Goal: Transaction & Acquisition: Purchase product/service

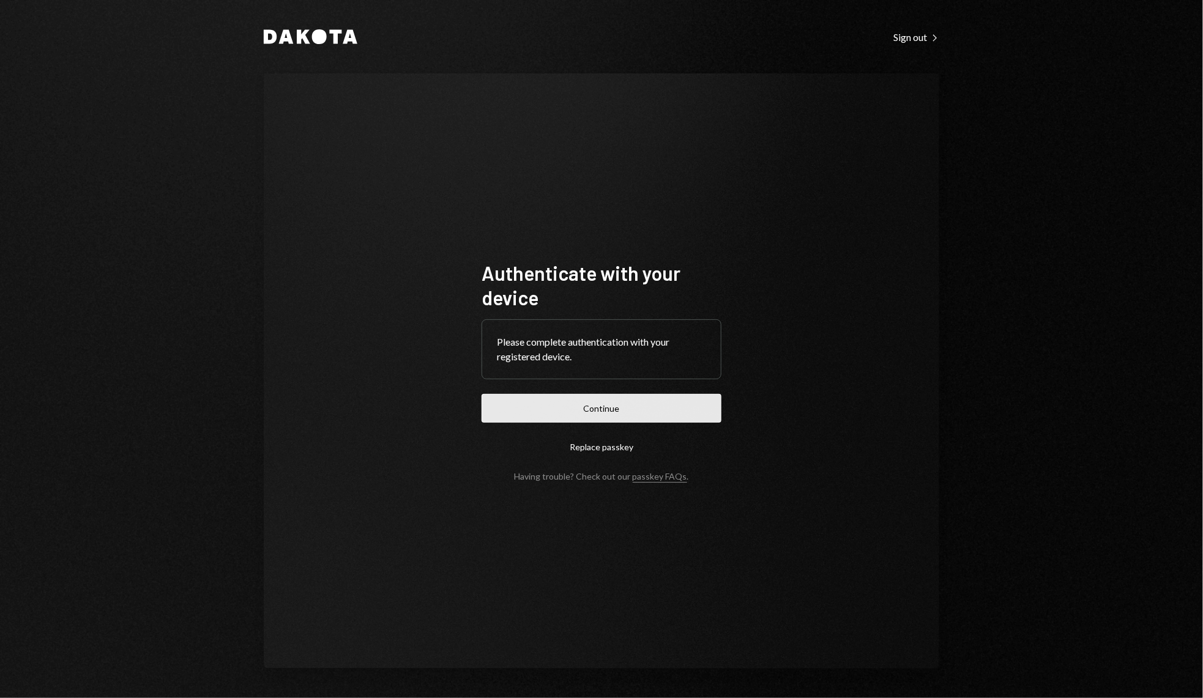
click at [532, 414] on button "Continue" at bounding box center [602, 408] width 240 height 29
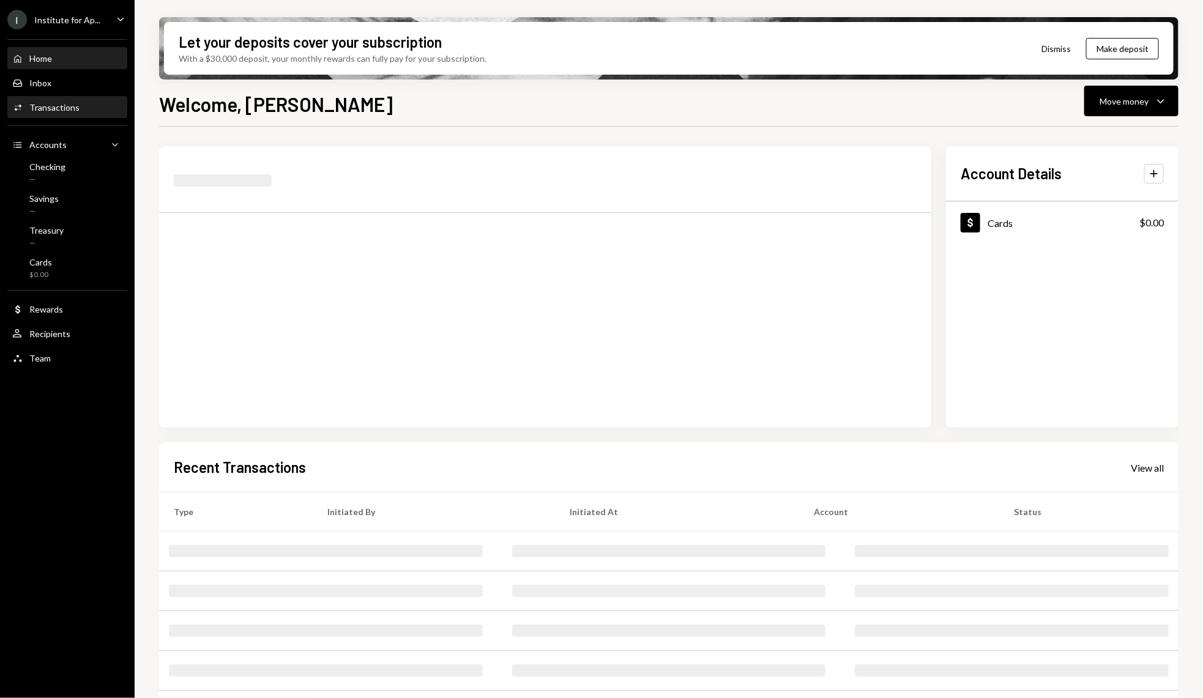
click at [69, 112] on div "Activities Transactions" at bounding box center [45, 107] width 67 height 11
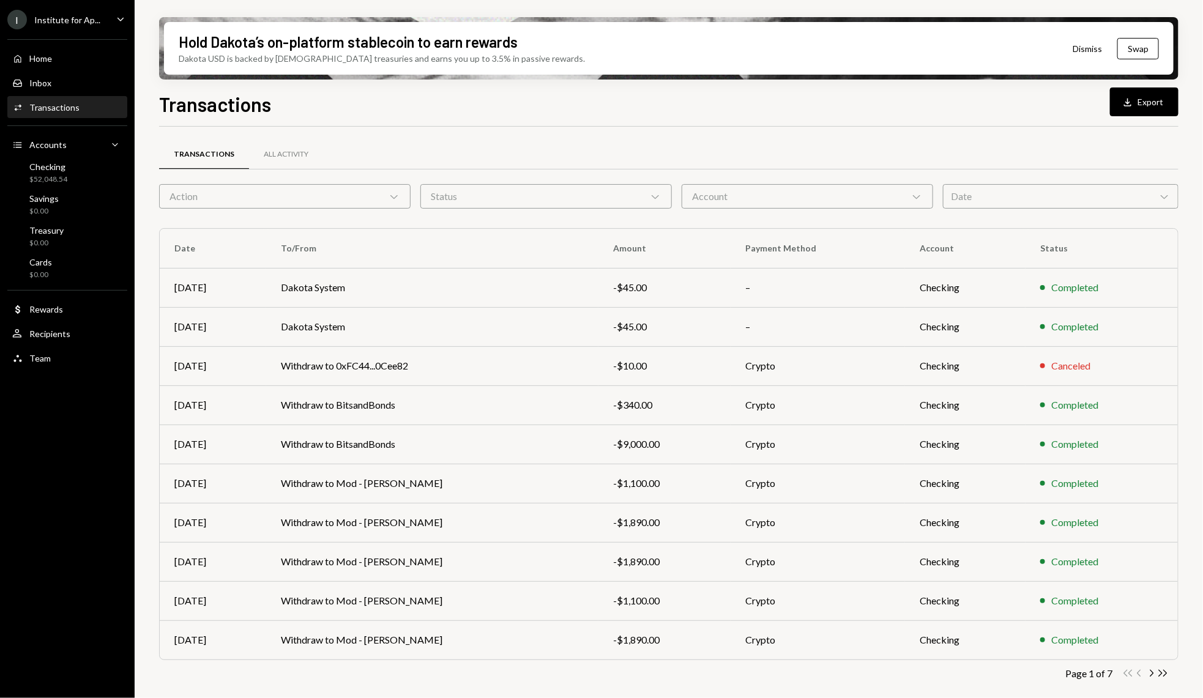
click at [312, 204] on div "Action Chevron Down" at bounding box center [285, 196] width 252 height 24
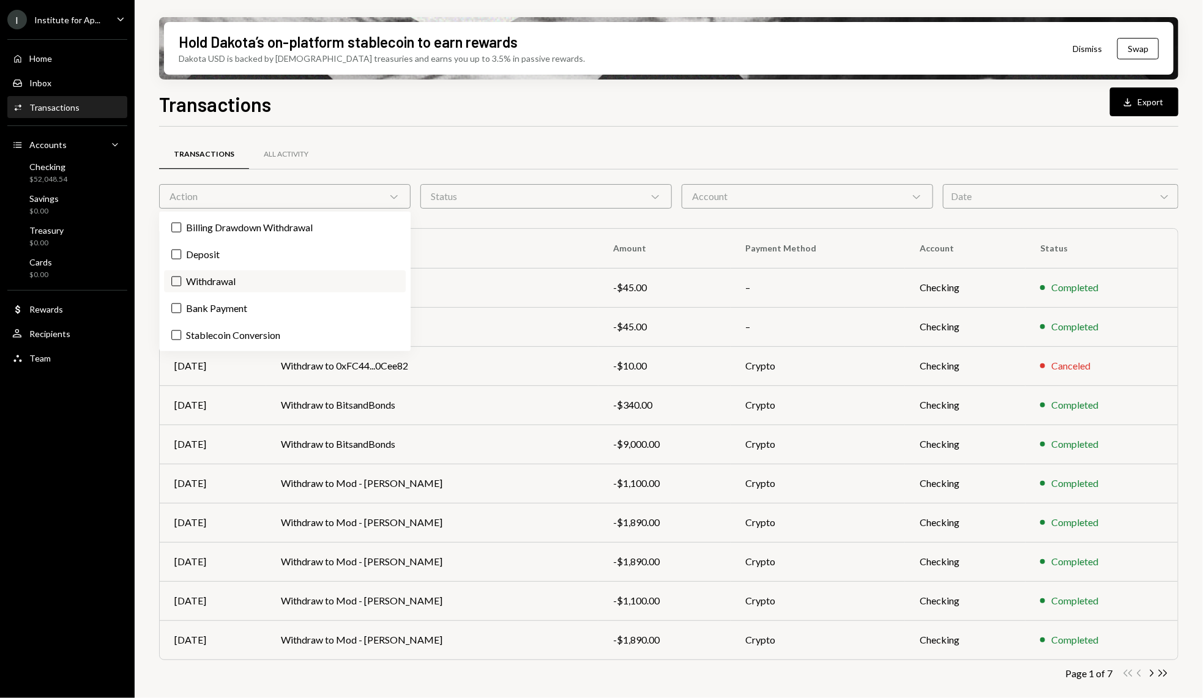
click at [222, 285] on label "Withdrawal" at bounding box center [285, 282] width 242 height 22
click at [181, 285] on button "Withdrawal" at bounding box center [176, 282] width 10 height 10
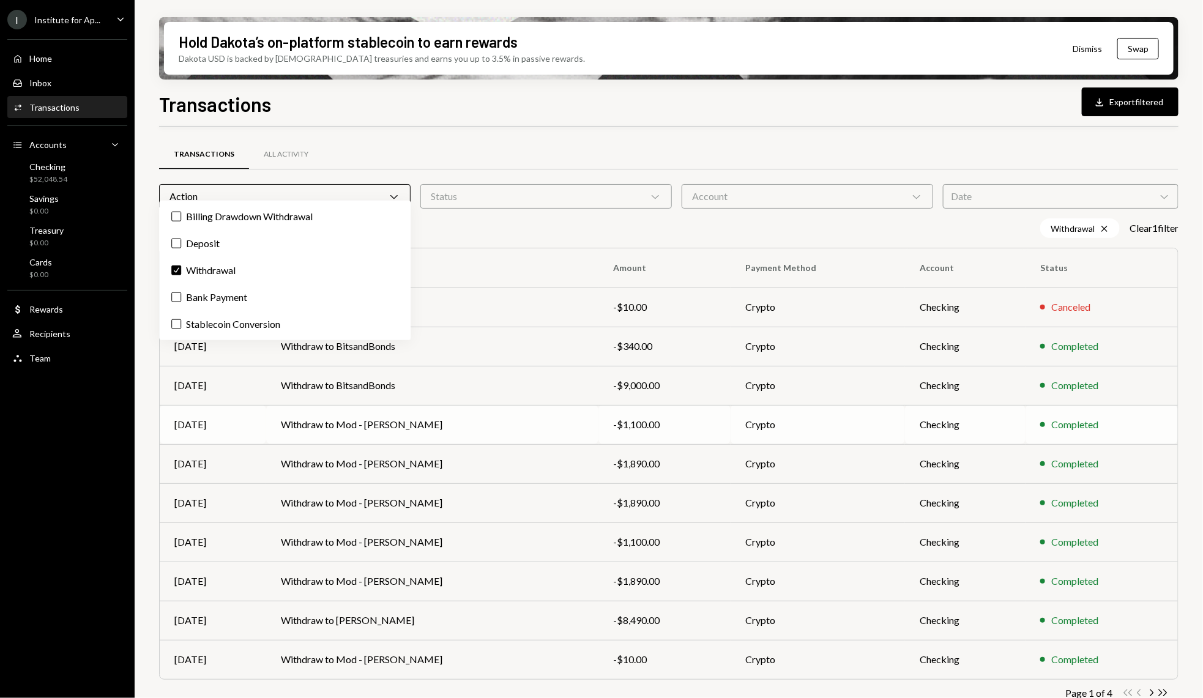
scroll to position [18, 0]
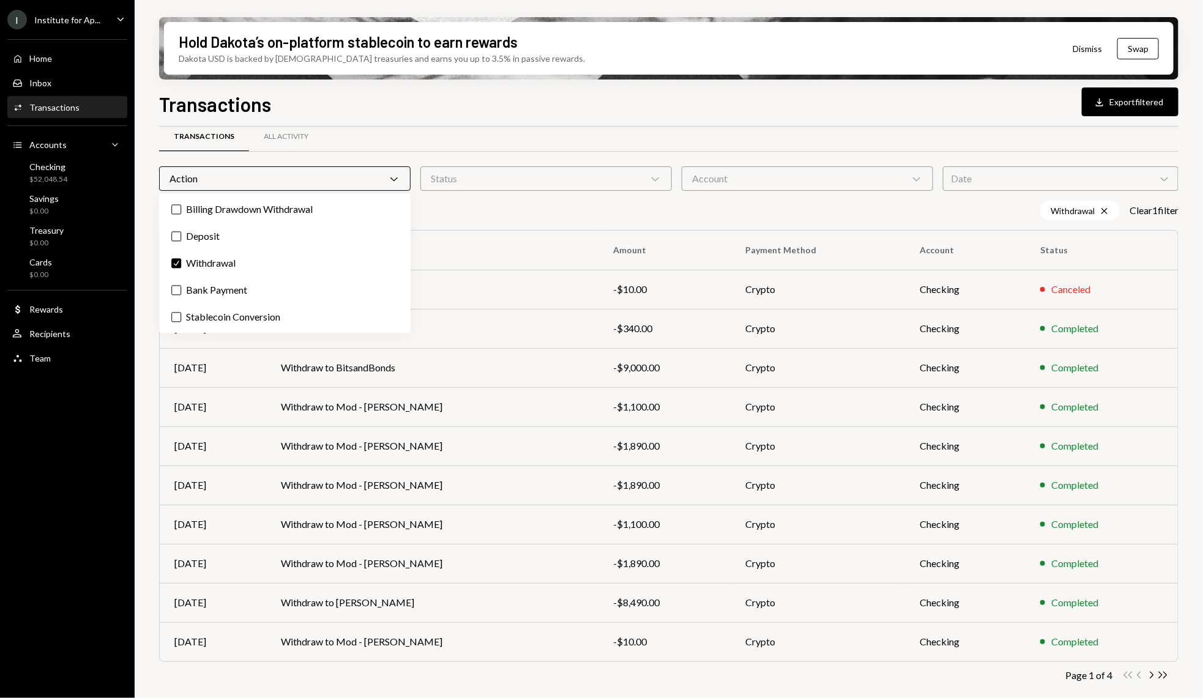
click at [641, 130] on div "Transactions All Activity" at bounding box center [669, 136] width 1020 height 31
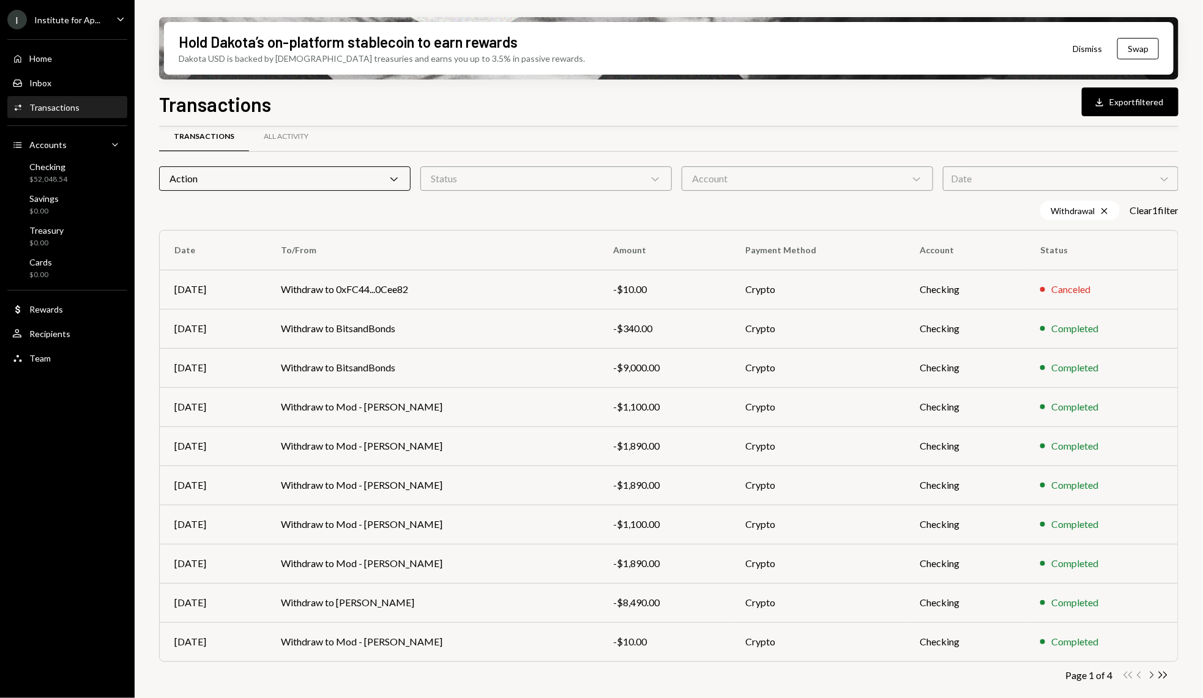
click at [1149, 672] on icon "Chevron Right" at bounding box center [1152, 676] width 12 height 12
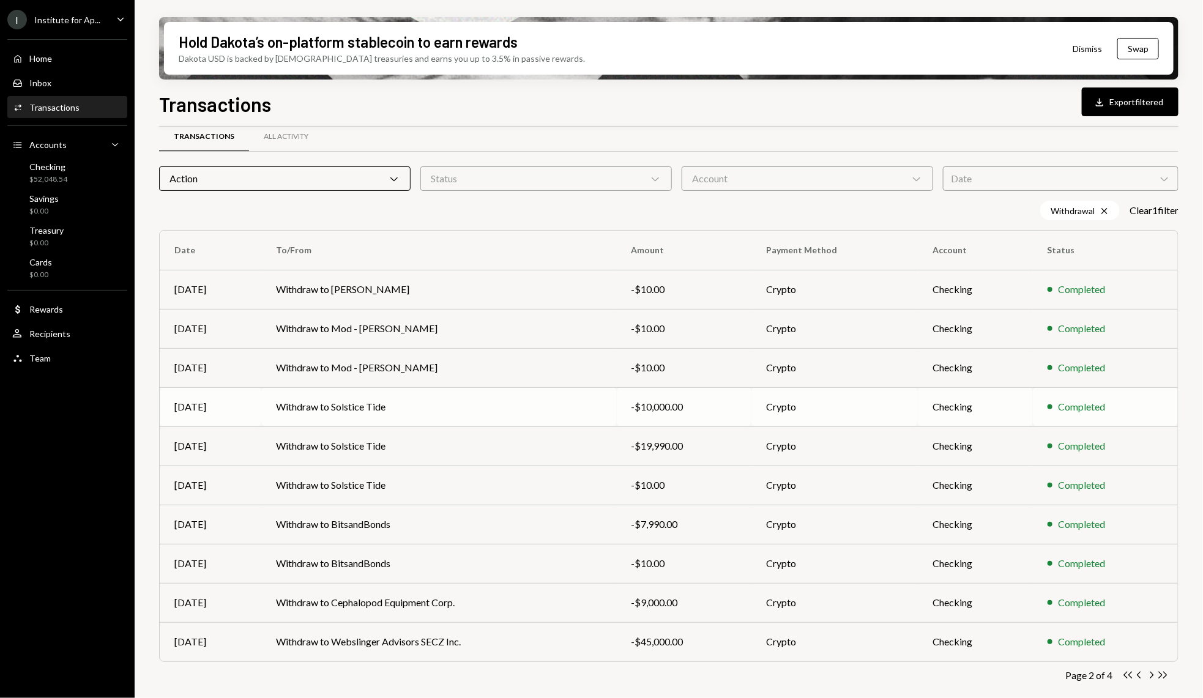
scroll to position [0, 0]
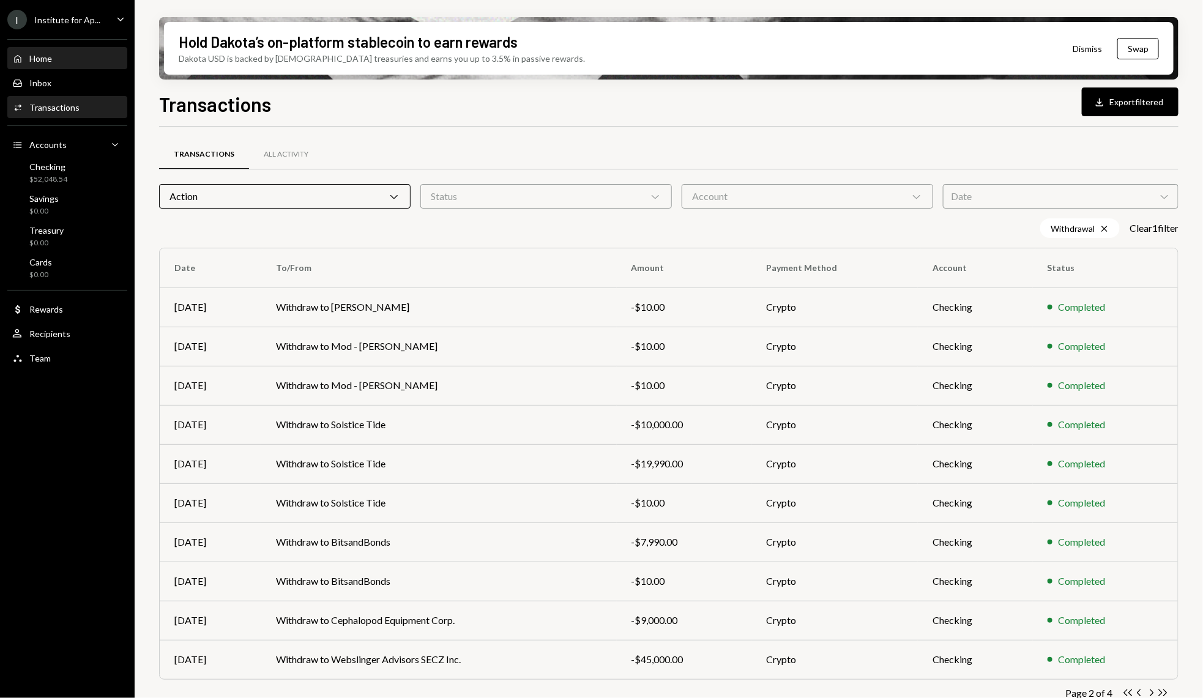
click at [99, 67] on div "Home Home" at bounding box center [67, 58] width 110 height 21
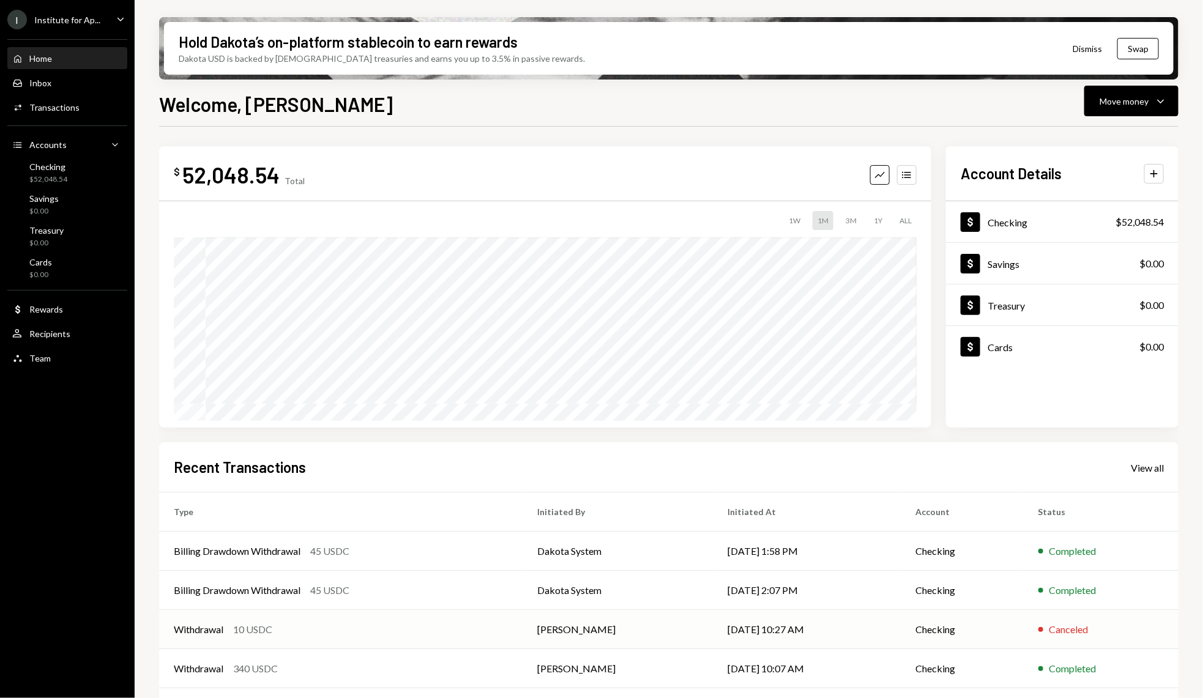
scroll to position [39, 0]
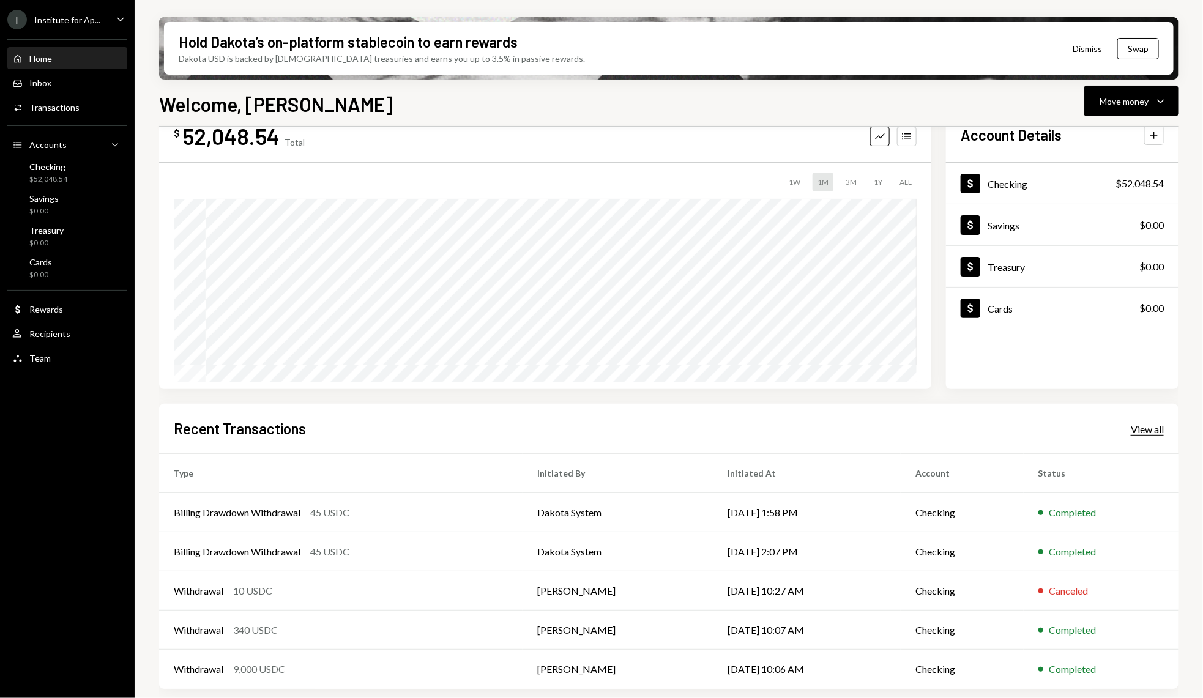
click at [1140, 428] on div "View all" at bounding box center [1147, 430] width 33 height 12
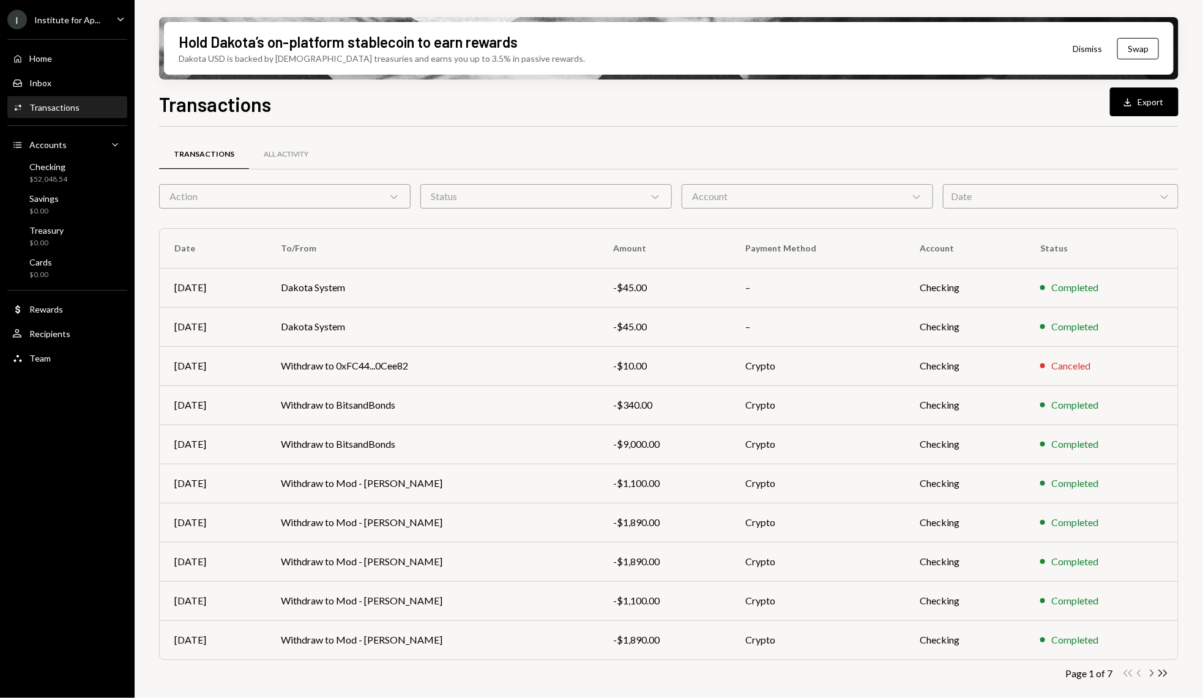
click at [1153, 677] on icon "Chevron Right" at bounding box center [1152, 674] width 12 height 12
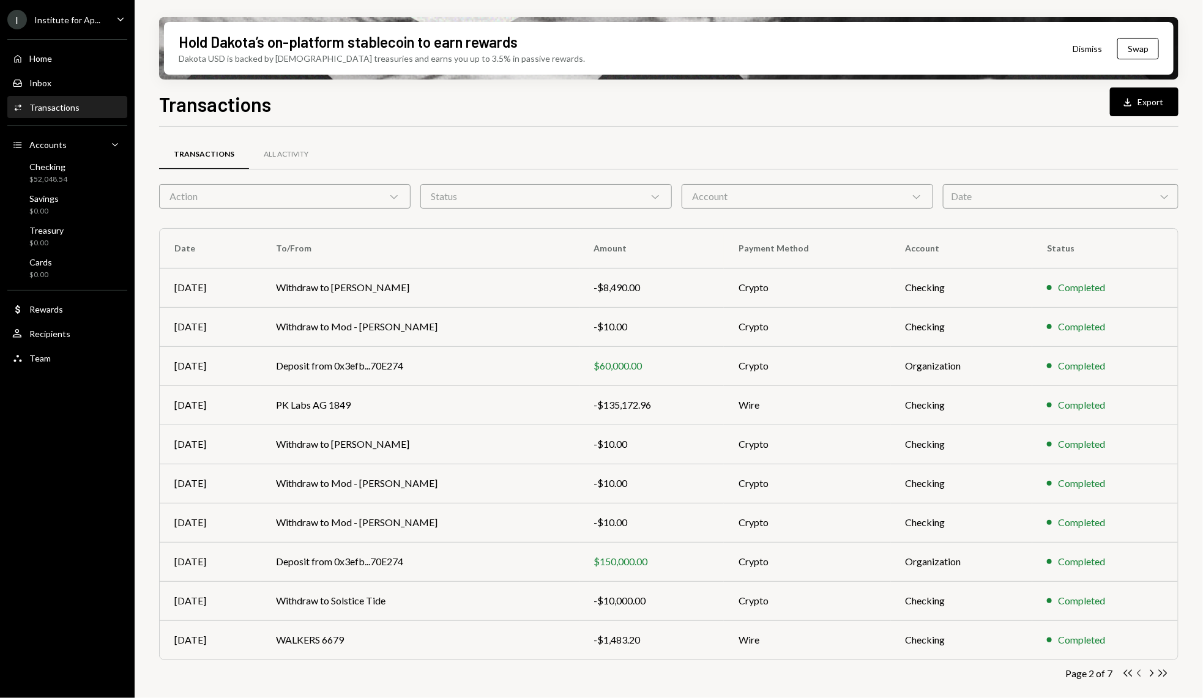
click at [1138, 676] on icon "Chevron Left" at bounding box center [1140, 674] width 12 height 12
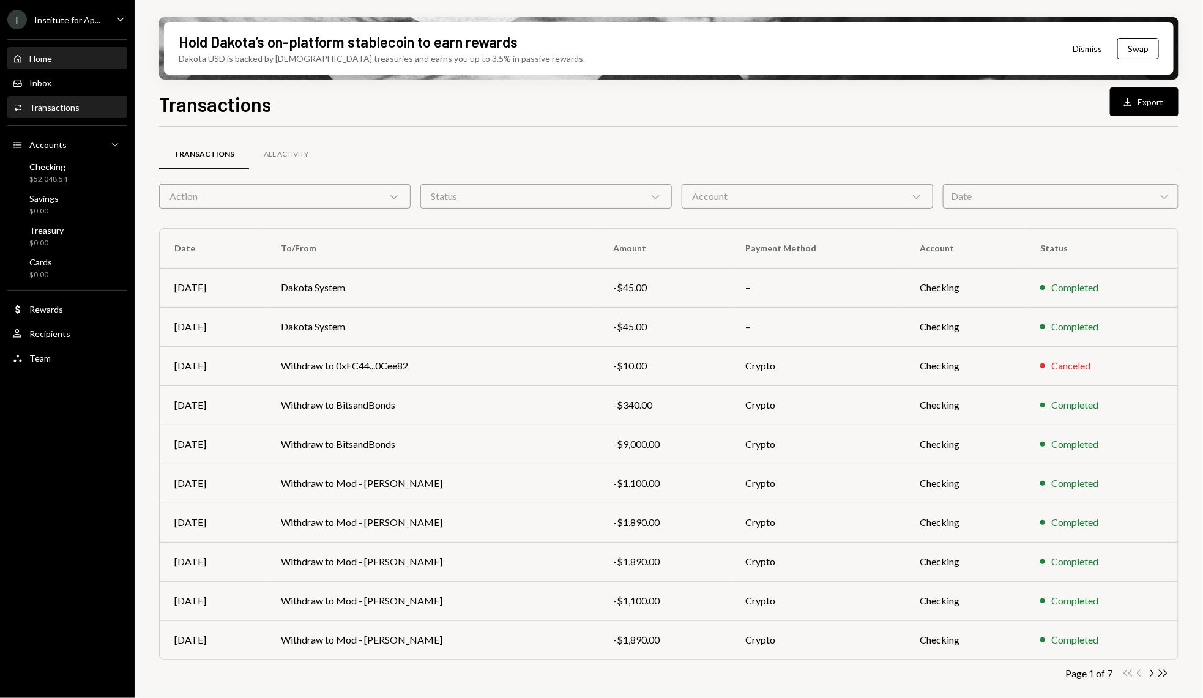
click at [56, 54] on div "Home Home" at bounding box center [67, 58] width 110 height 11
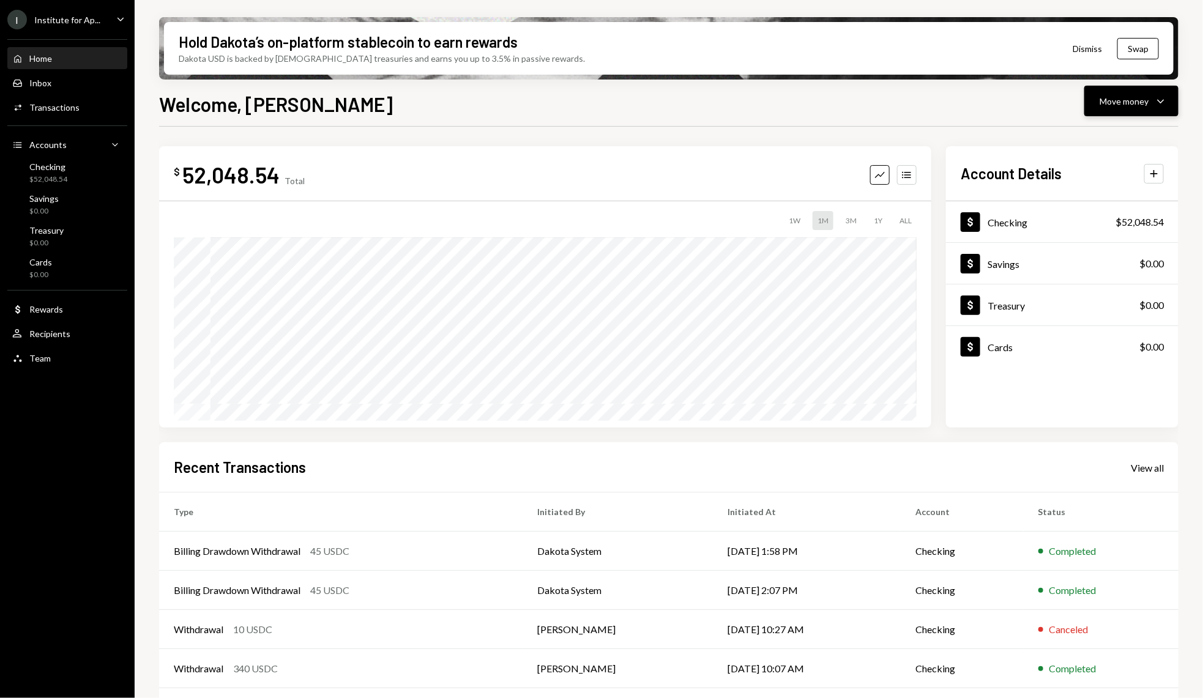
click at [1161, 94] on icon "Caret Down" at bounding box center [1161, 101] width 15 height 15
click at [1075, 143] on div "Withdraw Send" at bounding box center [1114, 138] width 108 height 13
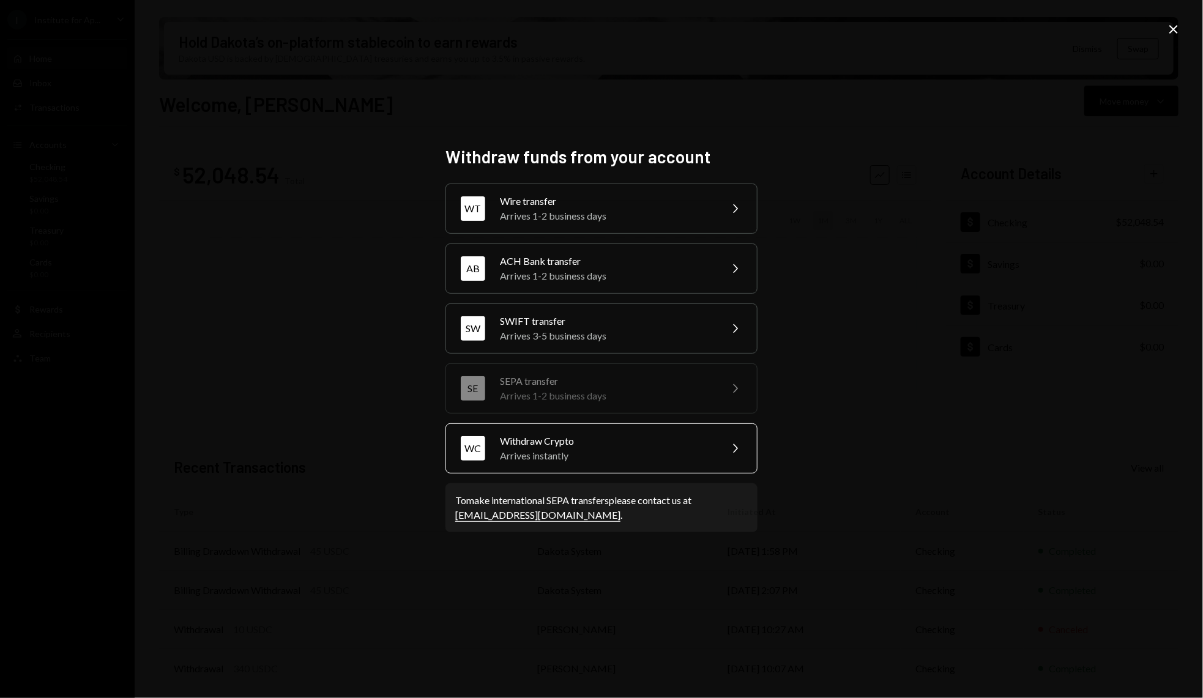
click at [604, 442] on div "Withdraw Crypto" at bounding box center [606, 441] width 213 height 15
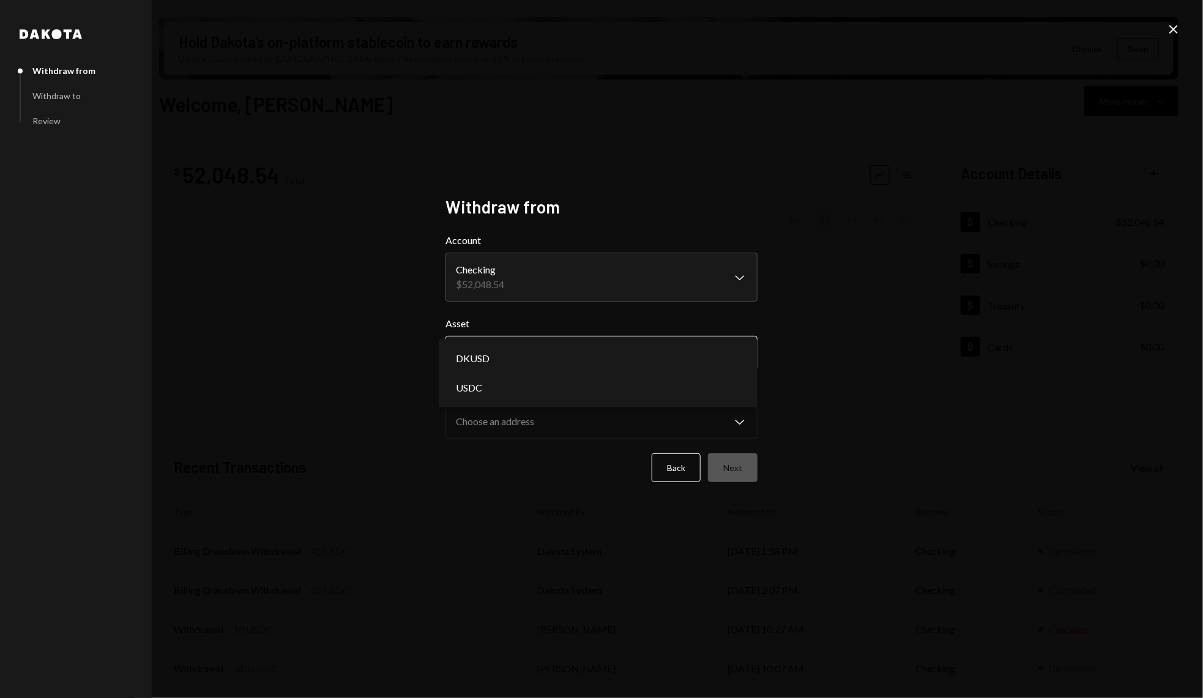
click at [581, 351] on body "I Institute for Ap... Caret Down Home Home Inbox Inbox Activities Transactions …" at bounding box center [601, 349] width 1203 height 698
select select "****"
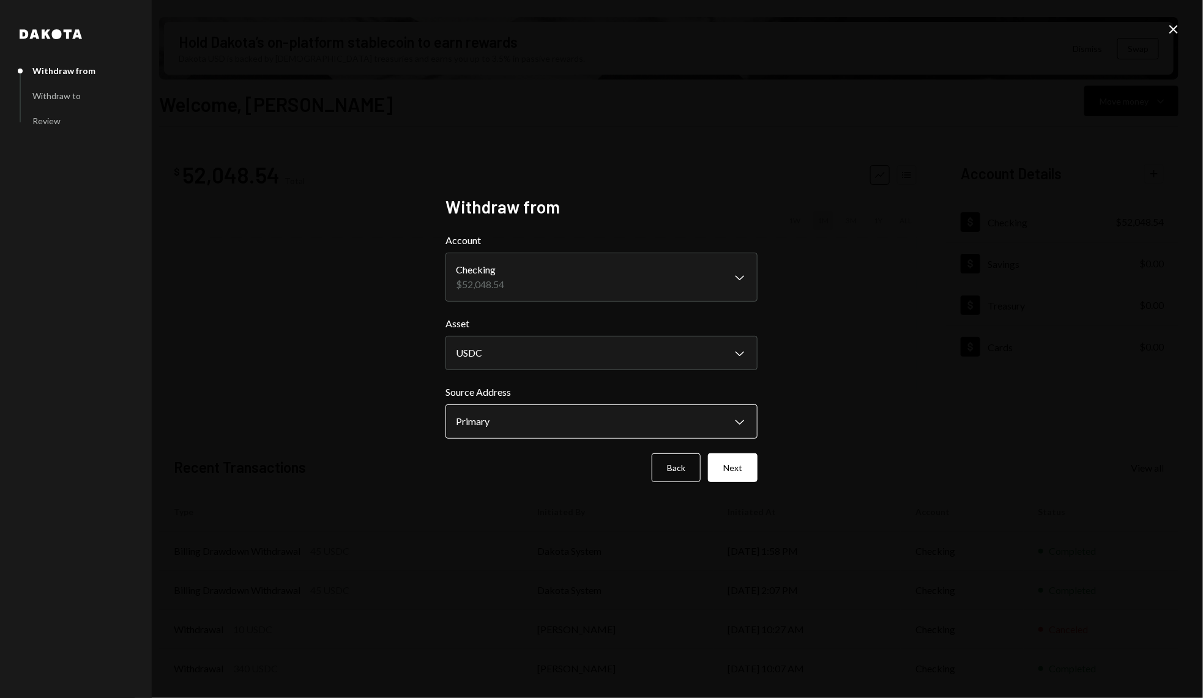
click at [557, 432] on body "I Institute for Ap... Caret Down Home Home Inbox Inbox Activities Transactions …" at bounding box center [601, 349] width 1203 height 698
click at [740, 471] on button "Next" at bounding box center [733, 468] width 50 height 29
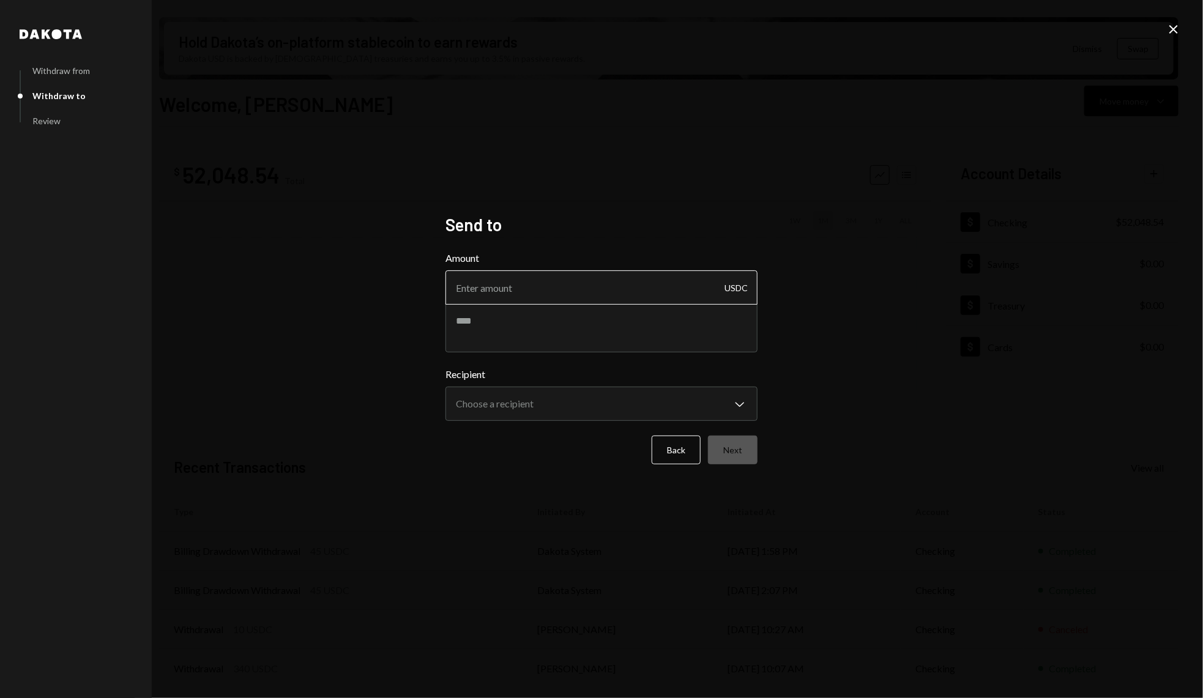
click at [540, 293] on input "Amount" at bounding box center [602, 288] width 312 height 34
type input "45000"
click at [506, 332] on textarea at bounding box center [602, 328] width 312 height 49
paste textarea "*****"
type textarea "**********"
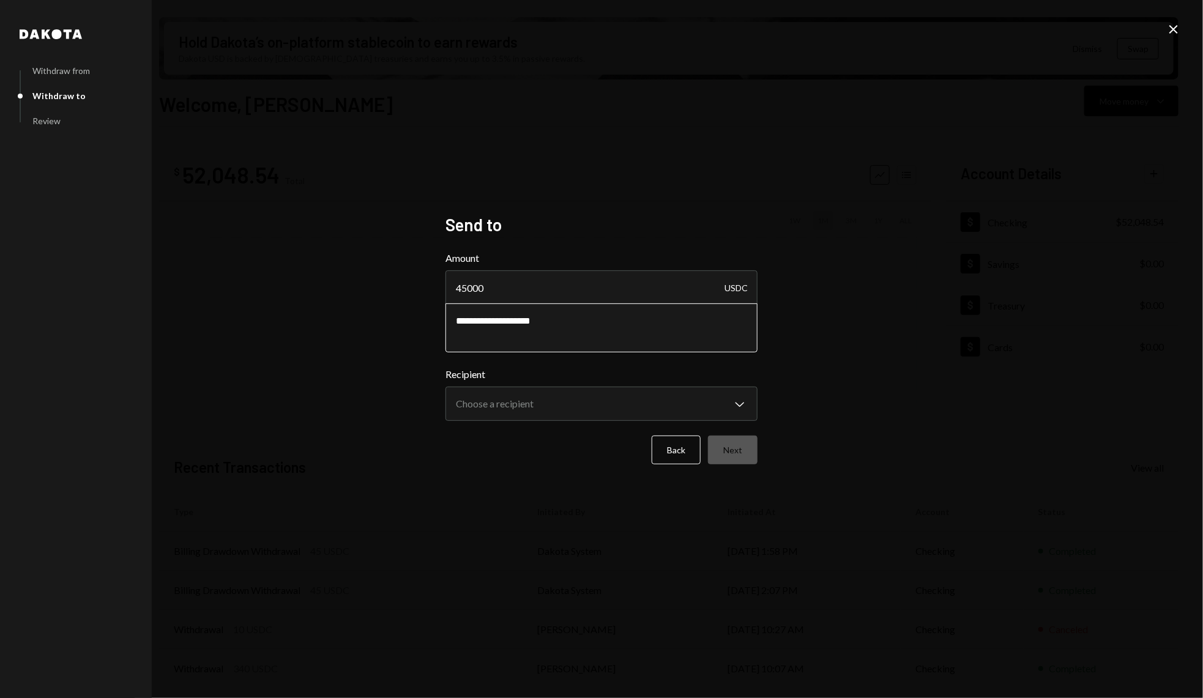
click at [580, 321] on textarea "**********" at bounding box center [602, 328] width 312 height 49
click at [529, 327] on textarea "**********" at bounding box center [602, 328] width 312 height 49
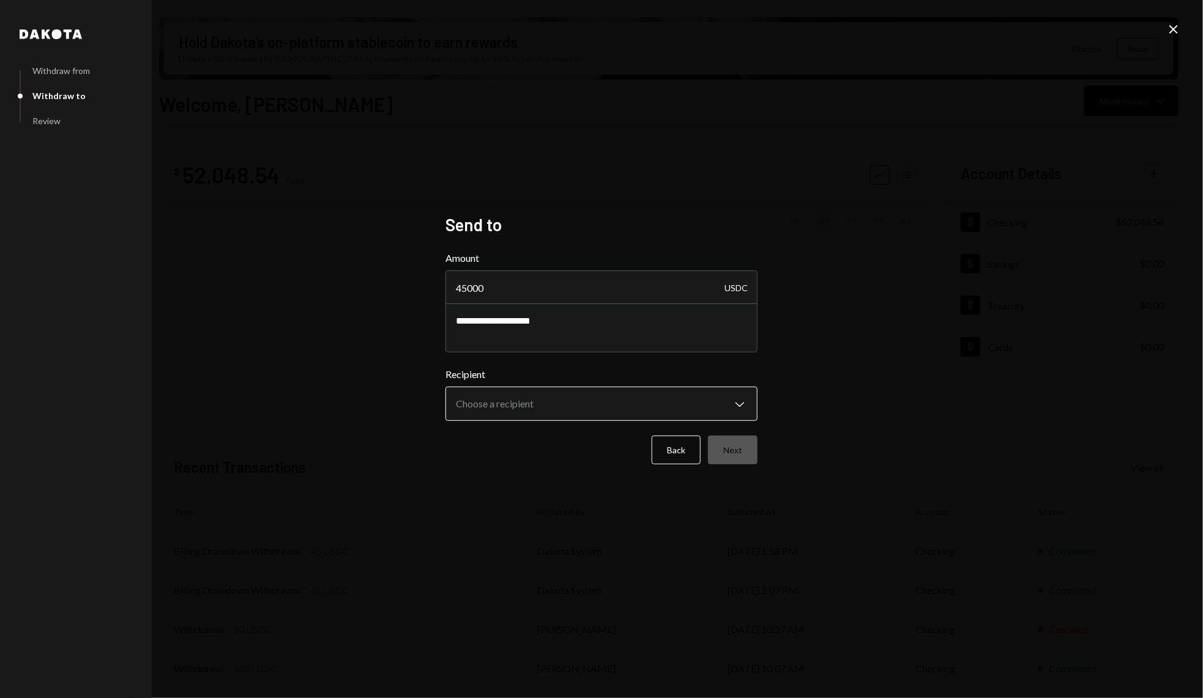
click at [563, 395] on body "I Institute for Ap... Caret Down Home Home Inbox Inbox Activities Transactions …" at bounding box center [601, 349] width 1203 height 698
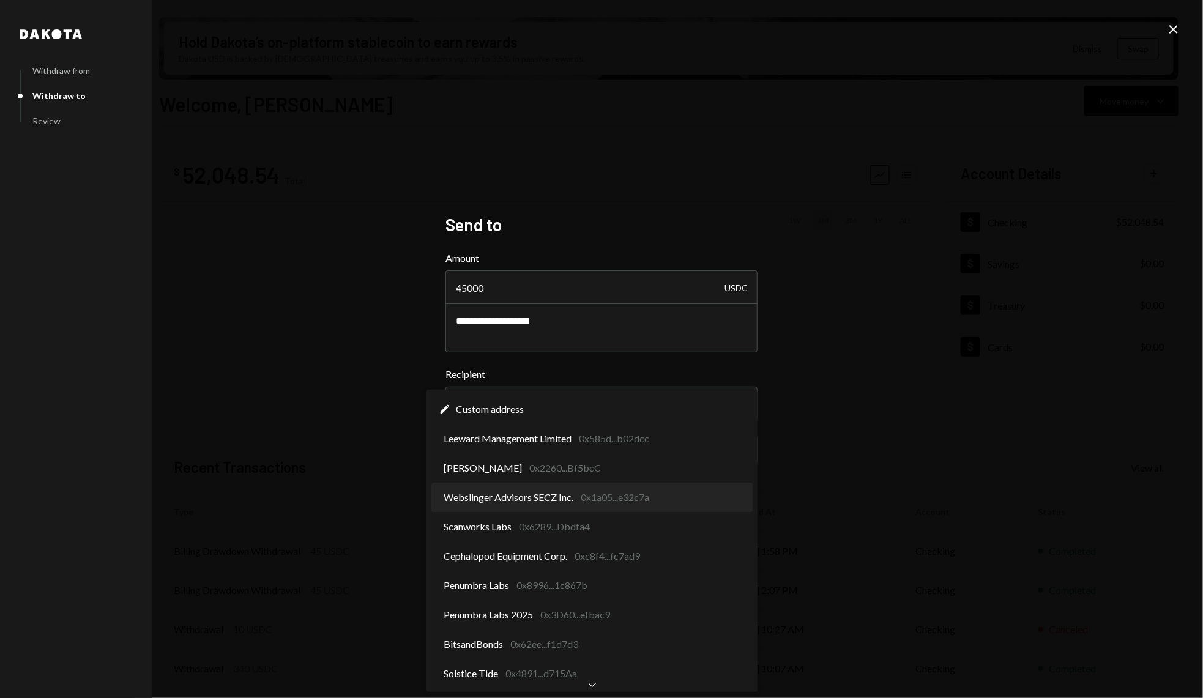
select select "**********"
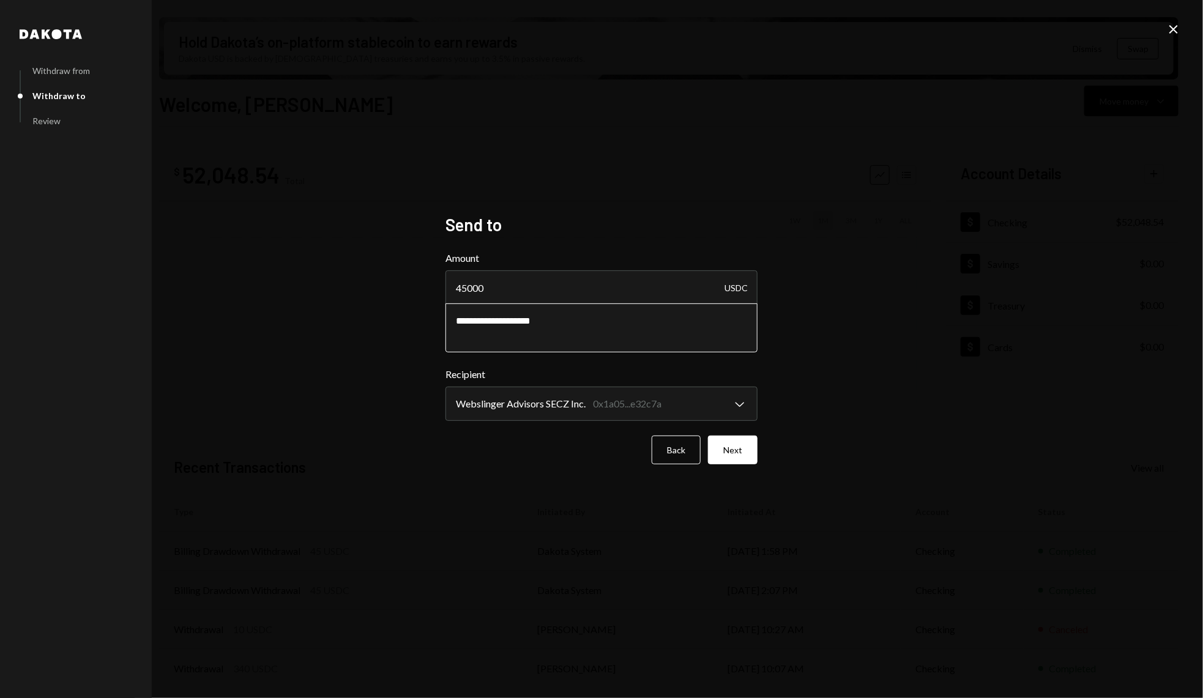
click at [604, 305] on textarea "**********" at bounding box center [602, 328] width 312 height 49
click at [589, 293] on input "45000" at bounding box center [602, 288] width 312 height 34
click at [604, 323] on textarea "**********" at bounding box center [602, 328] width 312 height 49
click at [527, 297] on input "45000" at bounding box center [602, 288] width 312 height 34
click at [744, 455] on button "Next" at bounding box center [733, 450] width 50 height 29
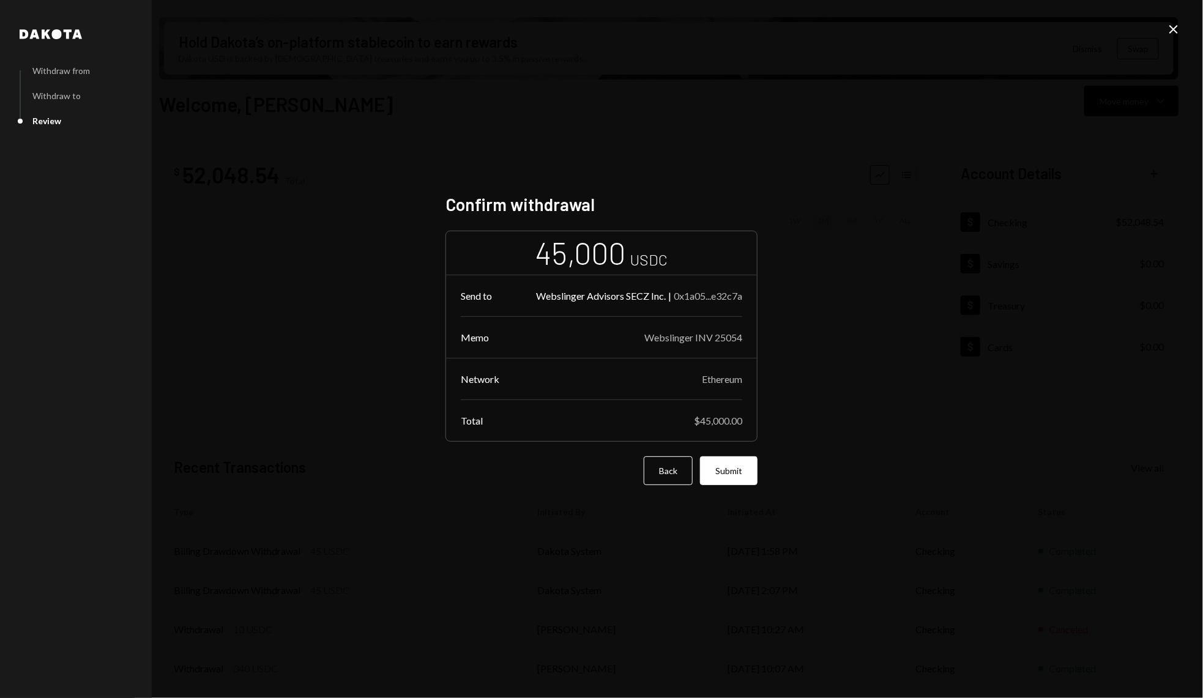
click at [732, 488] on div "Confirm withdrawal 45,000 USDC Send to Webslinger Advisors SECZ Inc. | 0x1a05..…" at bounding box center [602, 349] width 312 height 311
click at [738, 471] on button "Submit" at bounding box center [729, 471] width 58 height 29
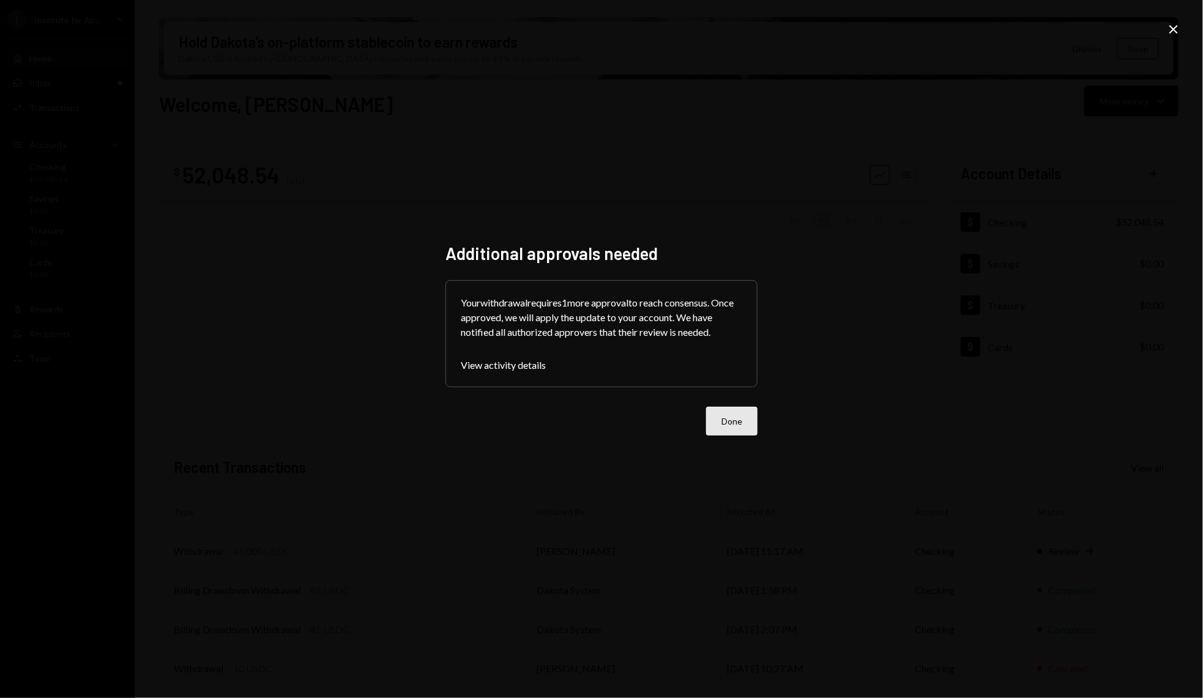
click at [711, 411] on button "Done" at bounding box center [731, 421] width 51 height 29
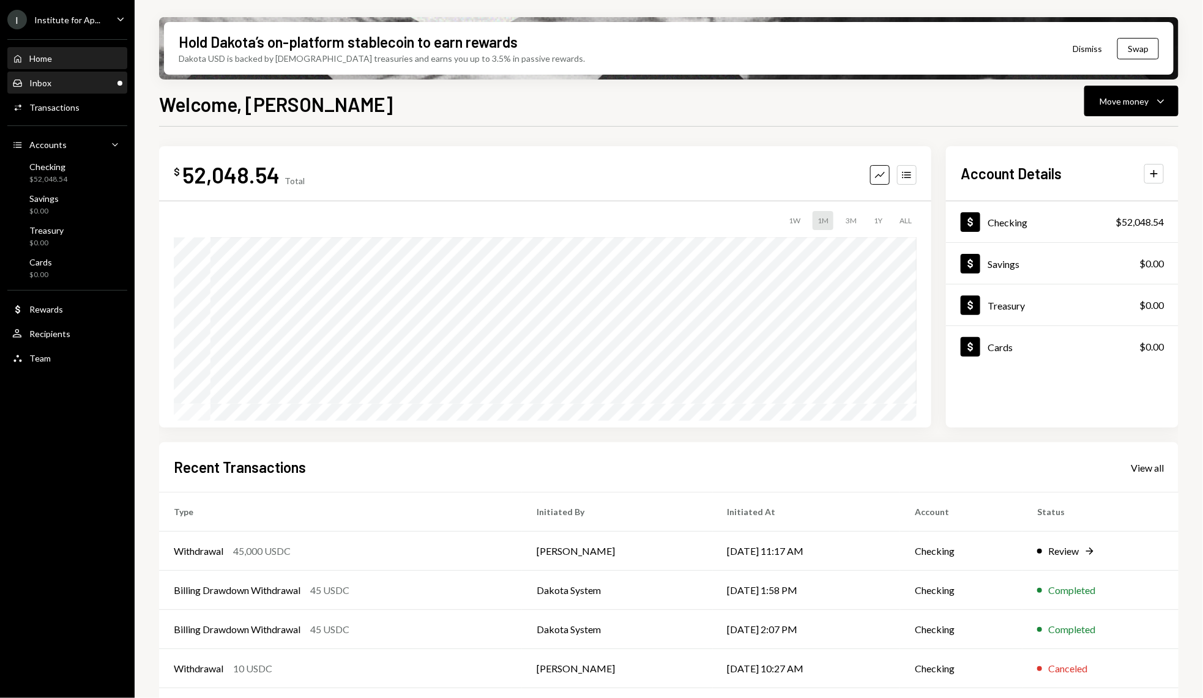
click at [69, 78] on div "Inbox Inbox" at bounding box center [67, 83] width 110 height 11
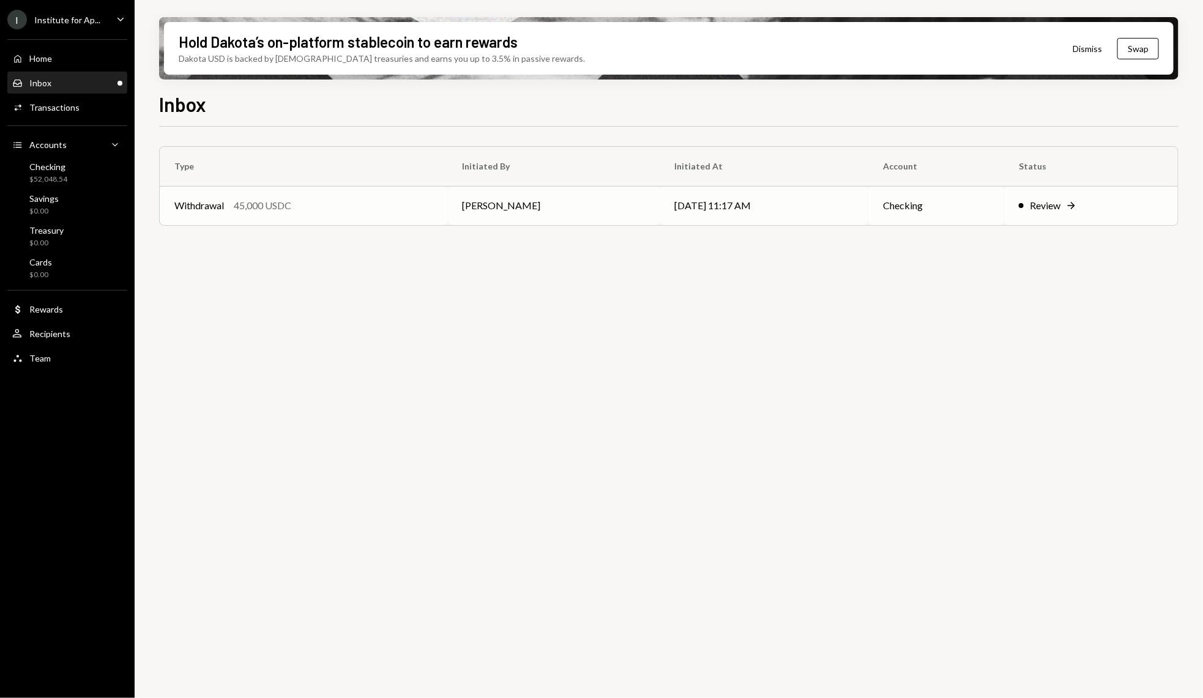
click at [262, 192] on td "Withdrawal 45,000 USDC" at bounding box center [304, 205] width 288 height 39
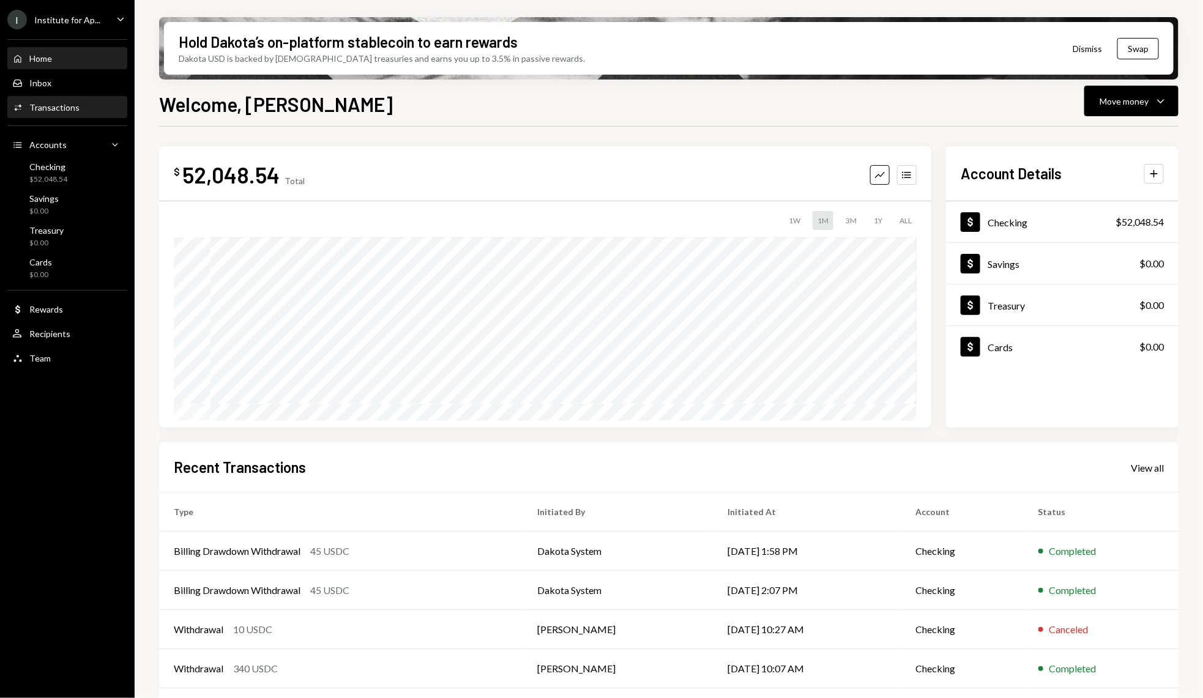
click at [121, 111] on div "Activities Transactions" at bounding box center [67, 107] width 110 height 11
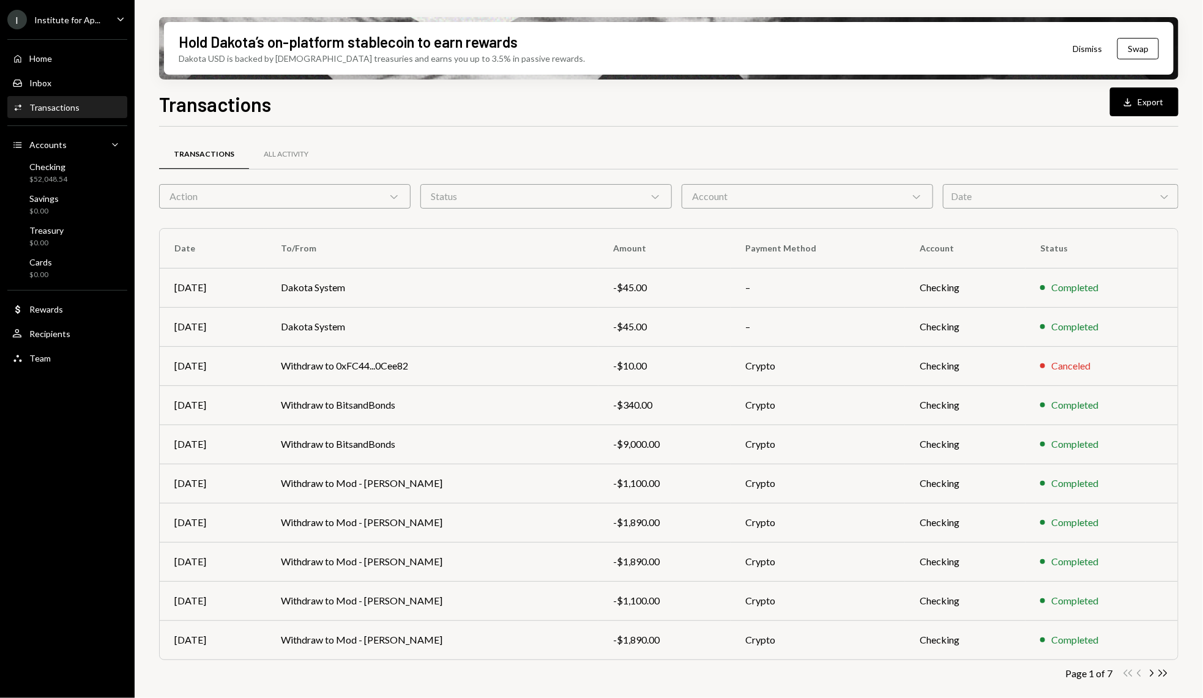
click at [352, 196] on div "Action Chevron Down" at bounding box center [285, 196] width 252 height 24
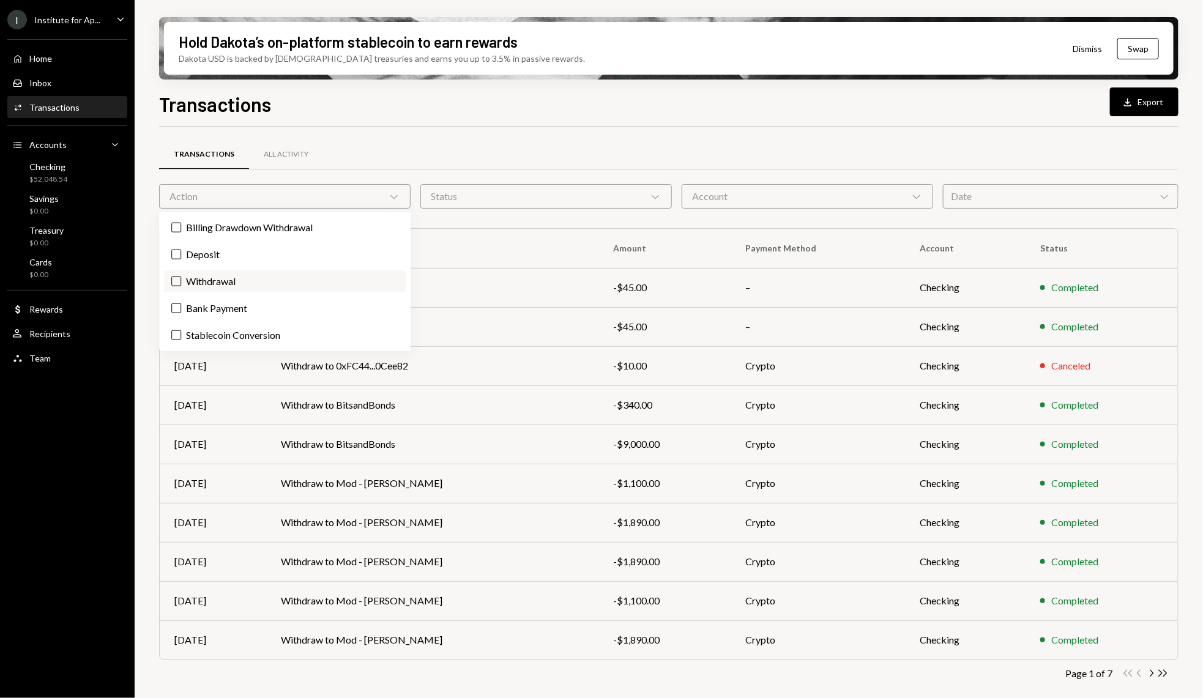
click at [240, 280] on label "Withdrawal" at bounding box center [285, 282] width 242 height 22
click at [181, 280] on button "Withdrawal" at bounding box center [176, 282] width 10 height 10
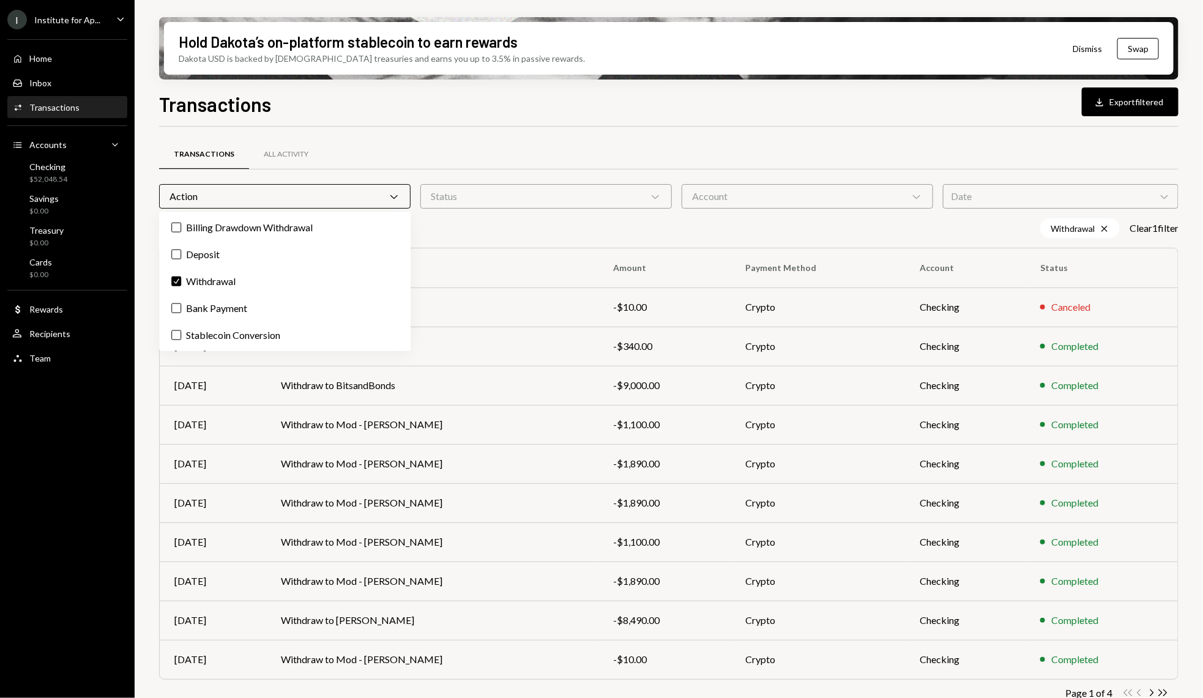
click at [506, 132] on div "Transactions All Activity Action Chevron Down Status Chevron Down Account Chevr…" at bounding box center [669, 429] width 1020 height 604
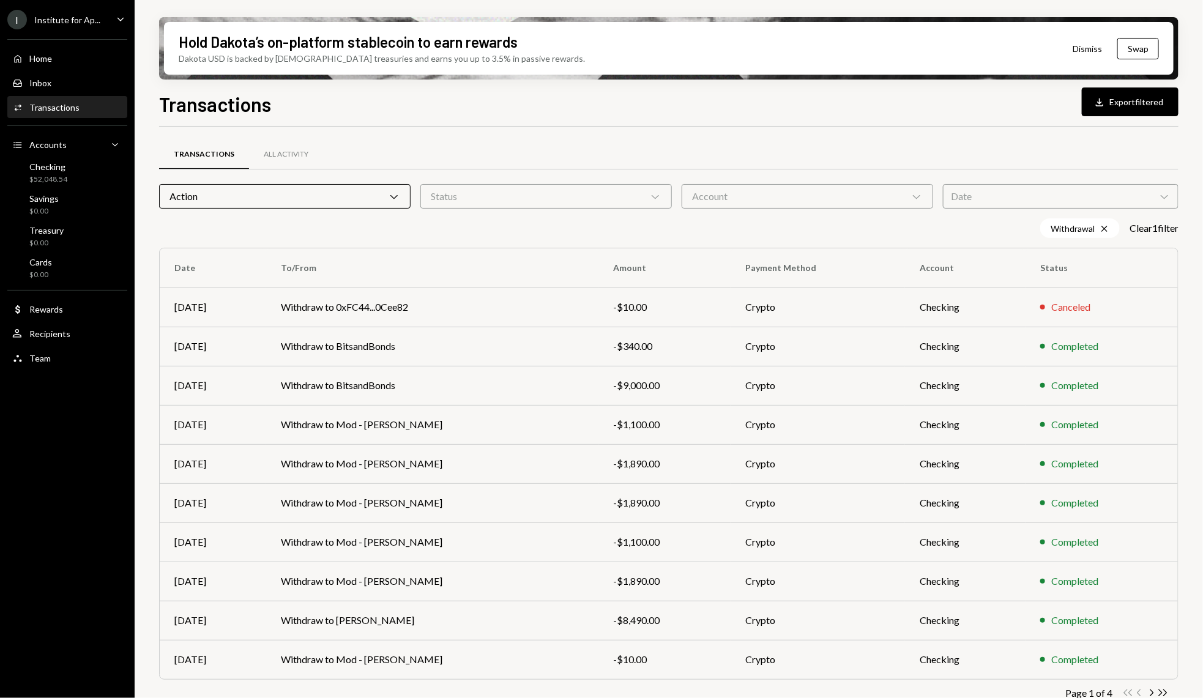
click at [843, 200] on div "Account Chevron Down" at bounding box center [808, 196] width 252 height 24
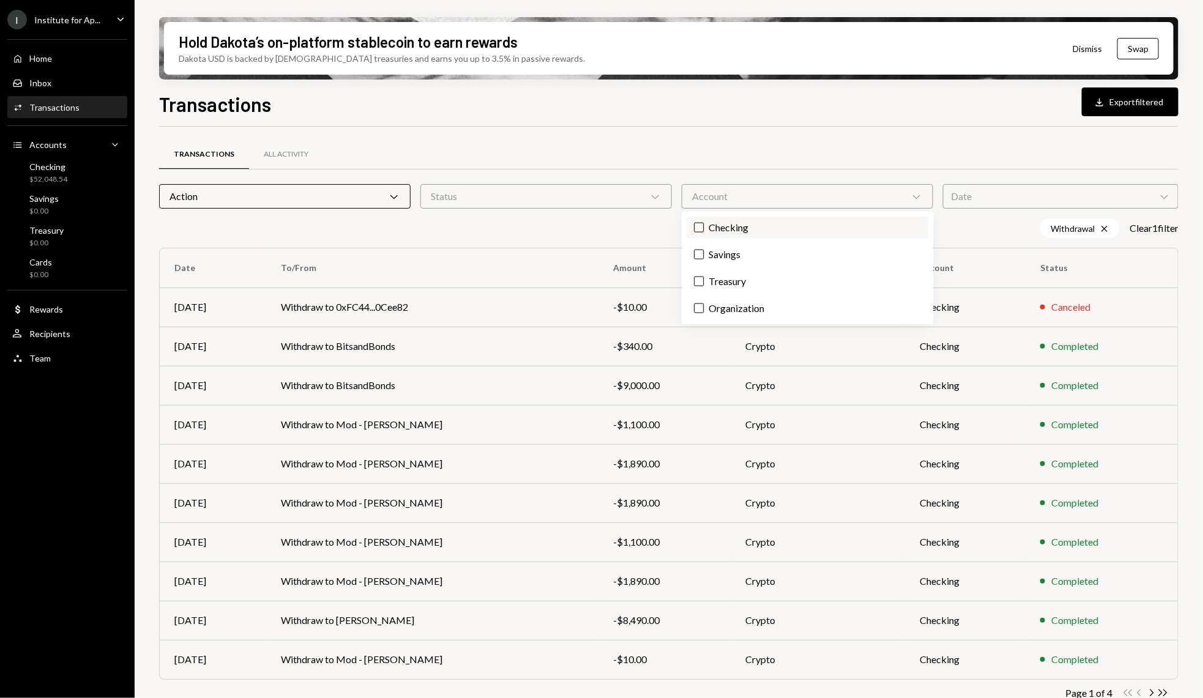
click at [742, 221] on label "Checking" at bounding box center [808, 228] width 242 height 22
click at [705, 223] on button "Checking" at bounding box center [700, 228] width 10 height 10
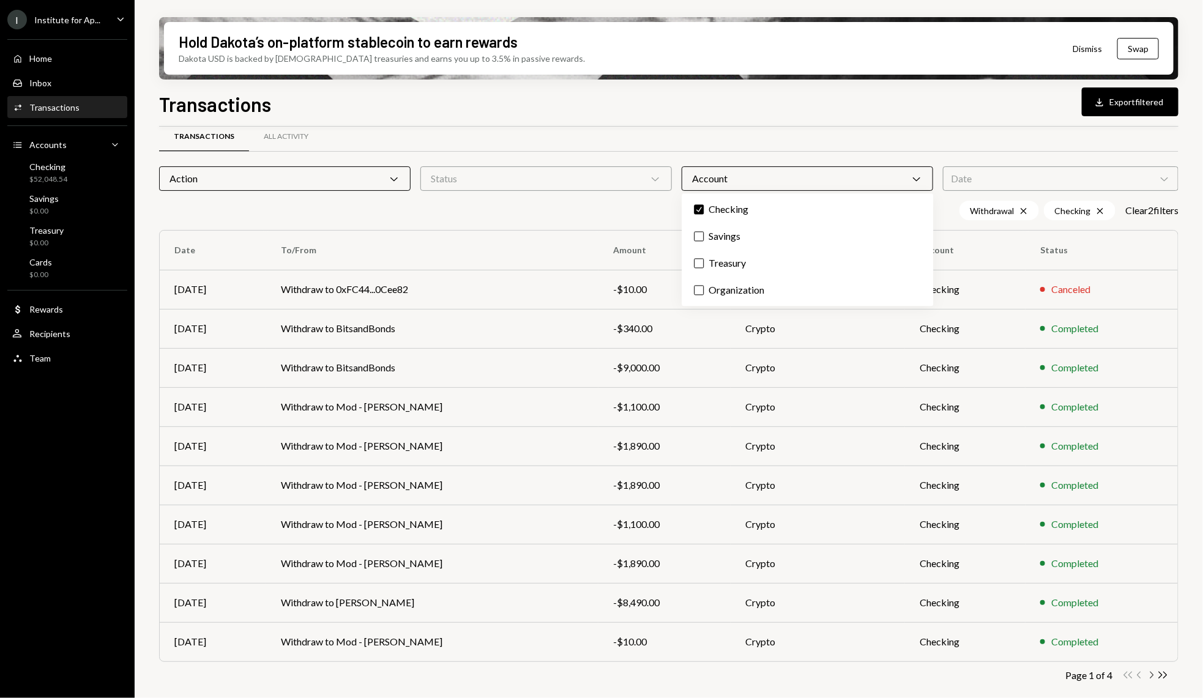
click at [1154, 678] on icon "Chevron Right" at bounding box center [1152, 676] width 12 height 12
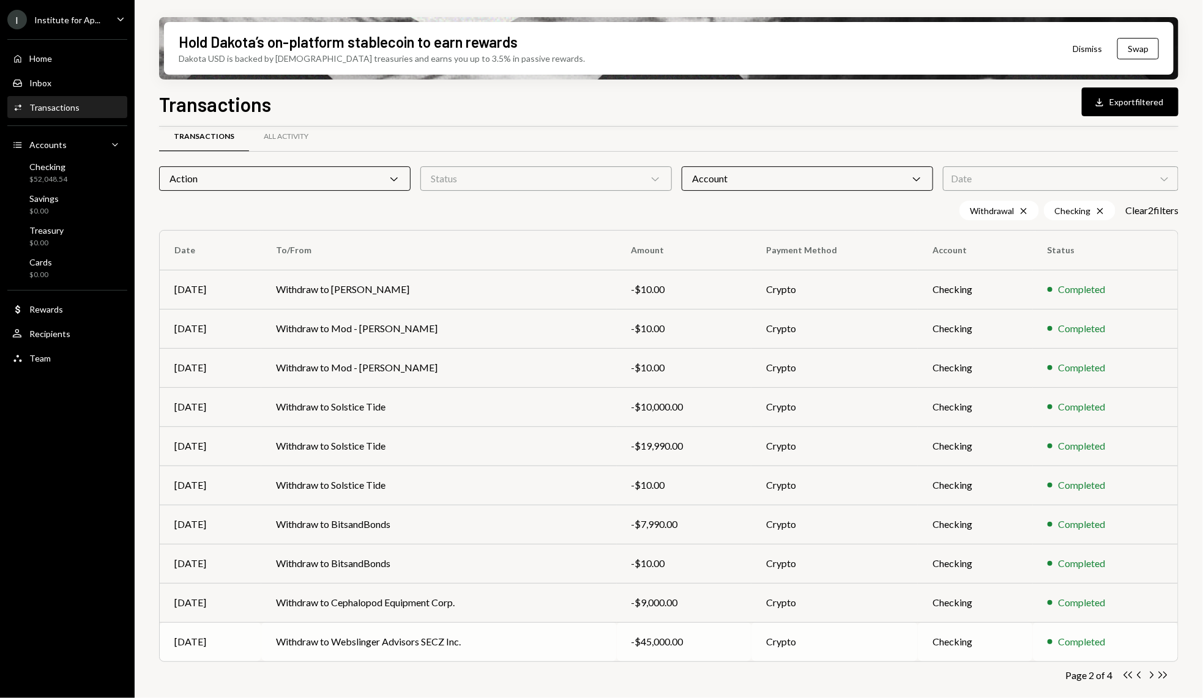
click at [831, 641] on td "Crypto" at bounding box center [835, 641] width 166 height 39
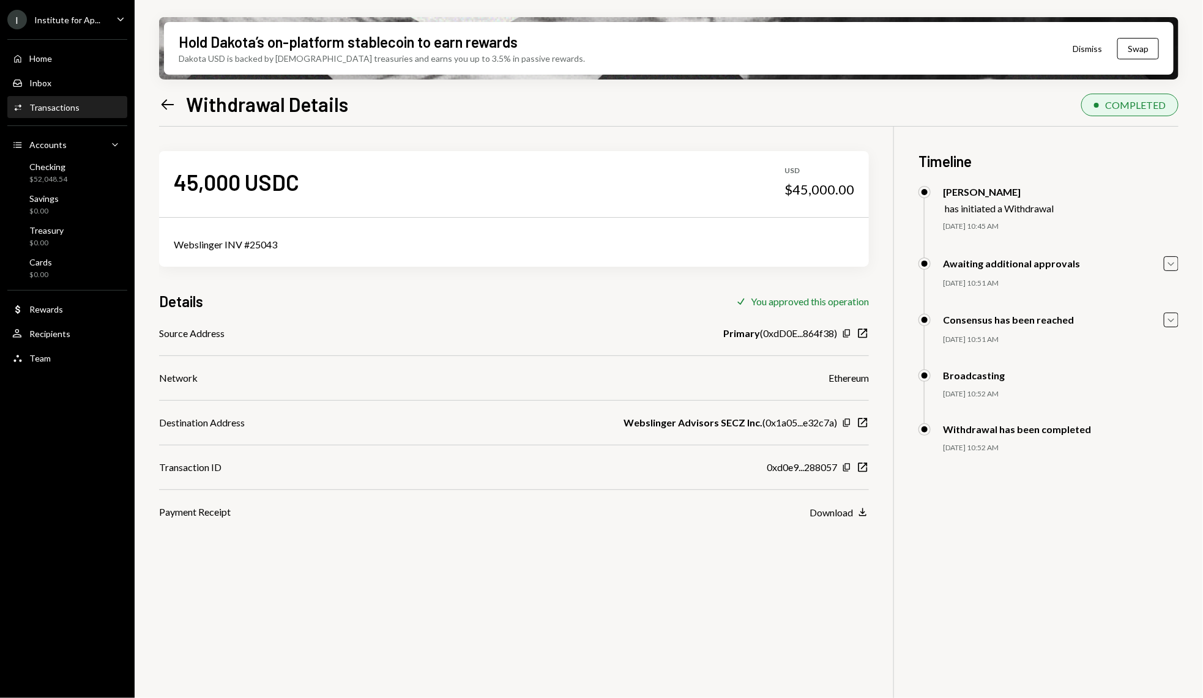
click at [217, 247] on div "Webslinger INV #25043" at bounding box center [514, 244] width 681 height 15
copy div "Webslinger INV #25043"
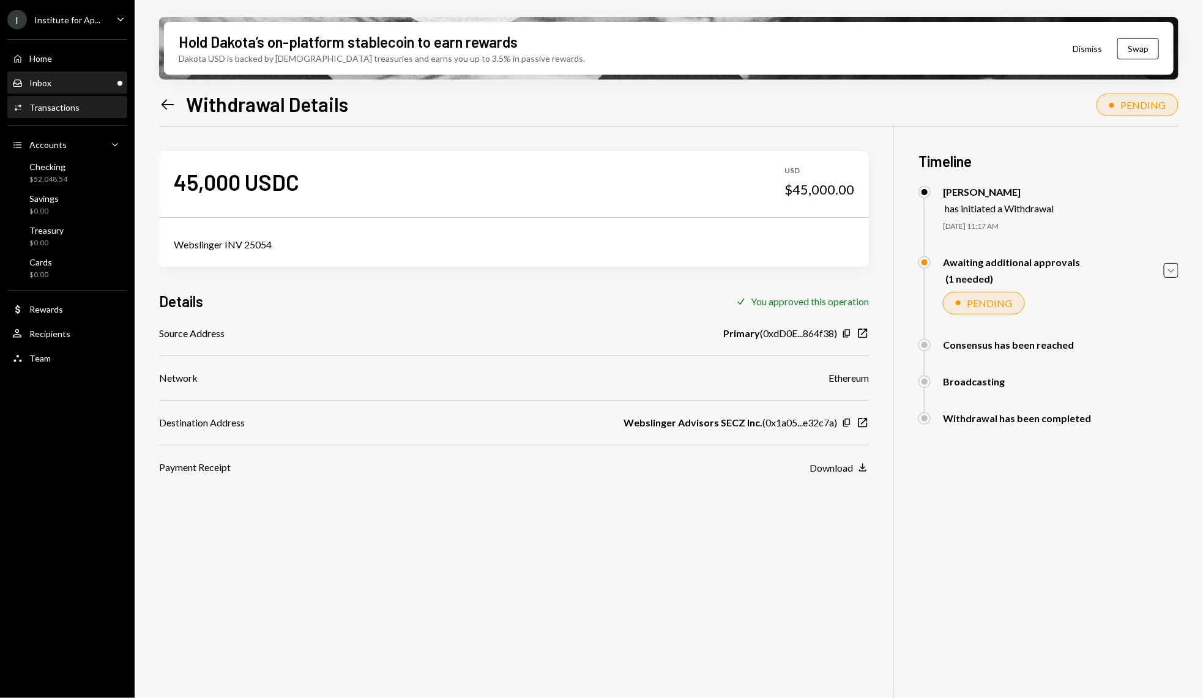
click at [81, 80] on div "Inbox Inbox" at bounding box center [67, 83] width 110 height 11
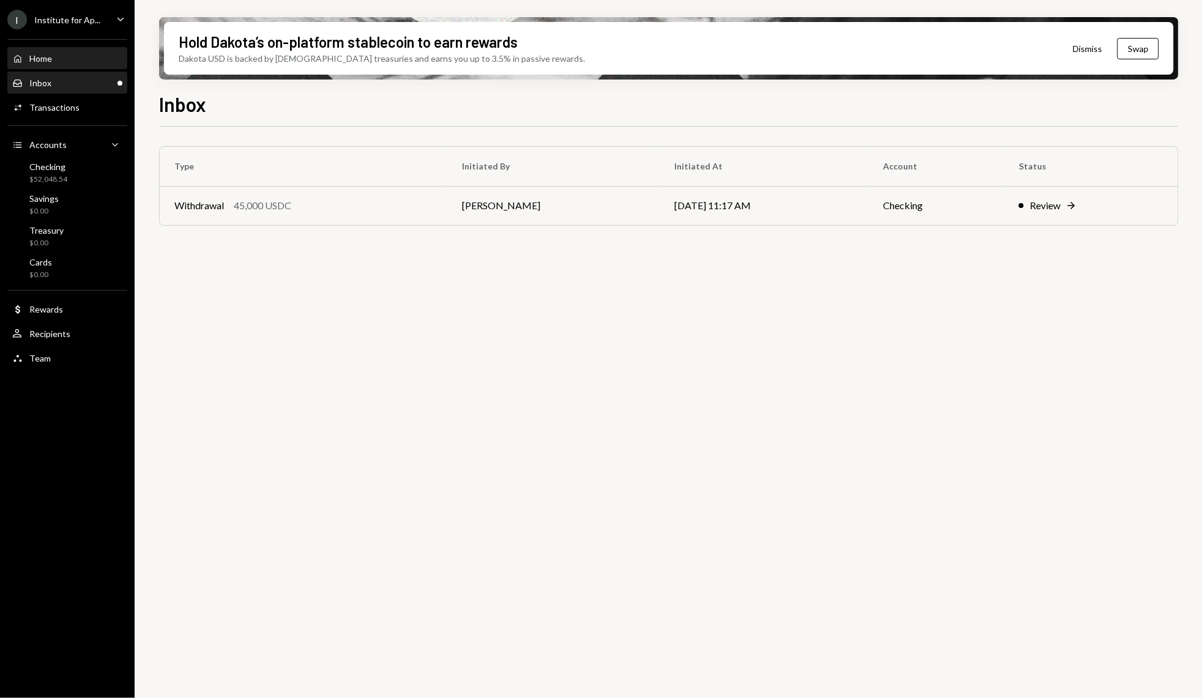
click at [95, 62] on div "Home Home" at bounding box center [67, 58] width 110 height 11
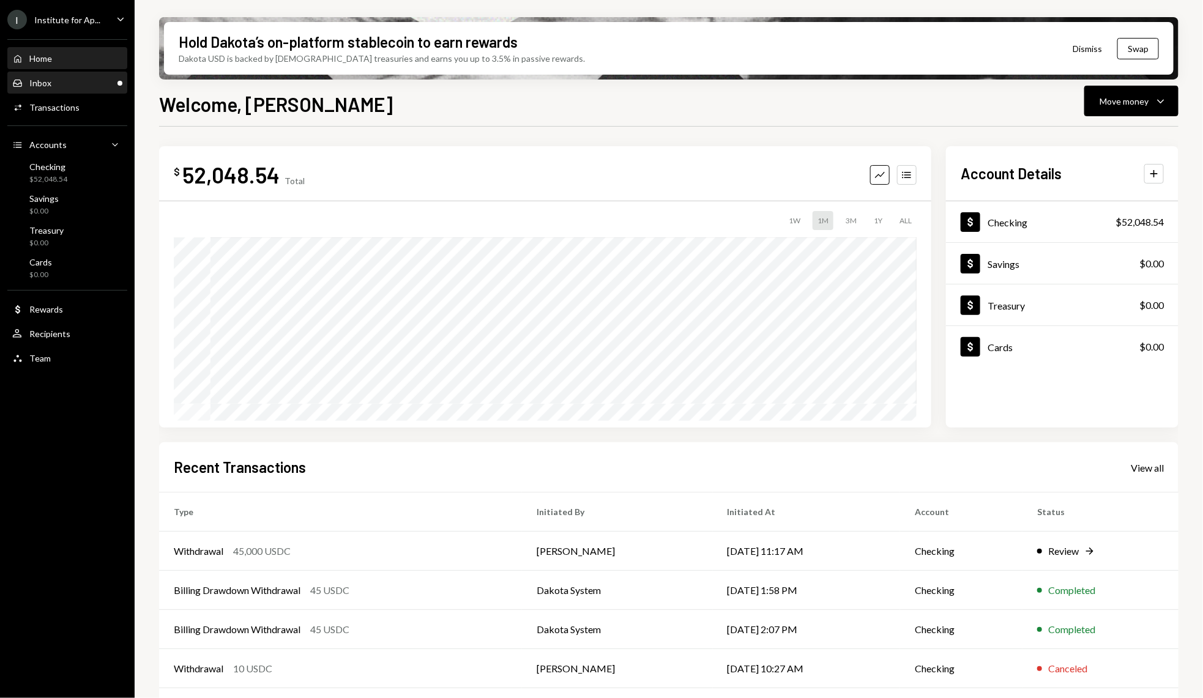
click at [78, 87] on div "Inbox Inbox" at bounding box center [67, 83] width 110 height 11
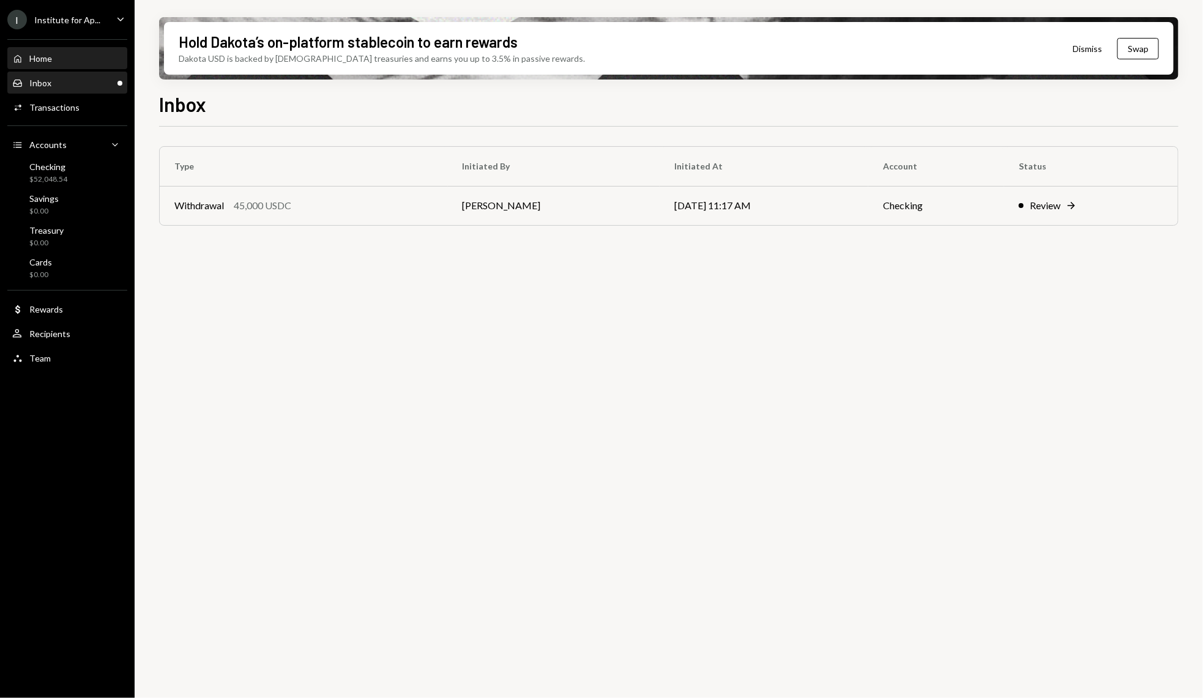
click at [45, 56] on div "Home" at bounding box center [40, 58] width 23 height 10
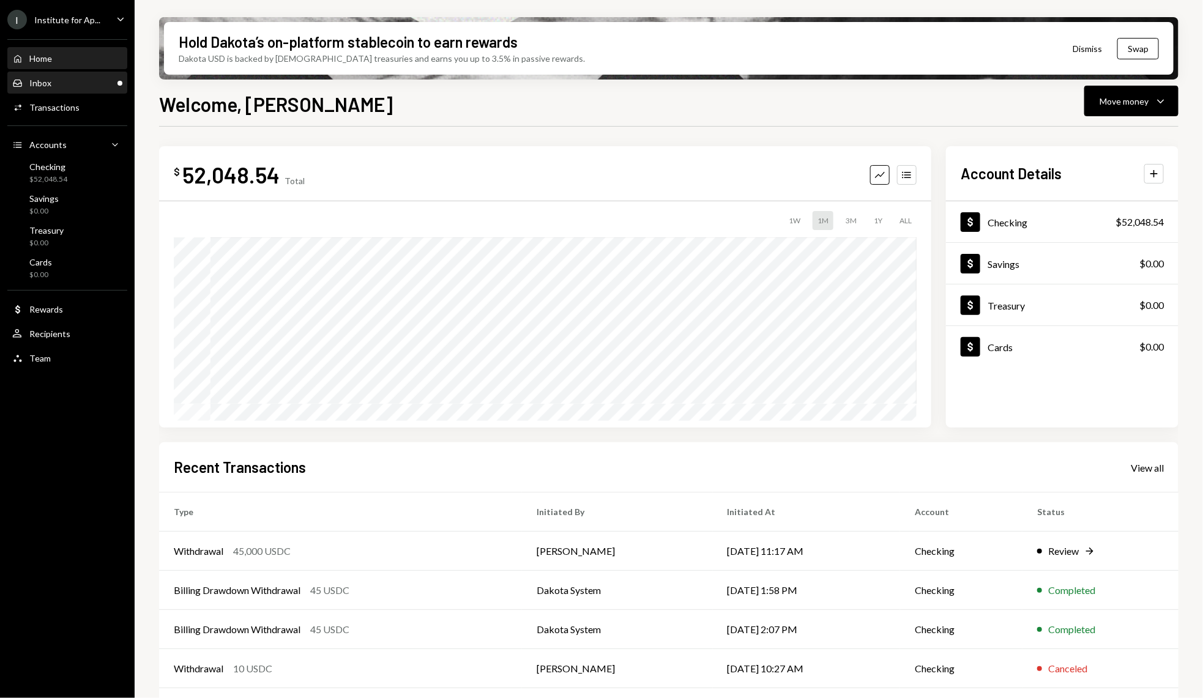
click at [98, 80] on div "Inbox Inbox" at bounding box center [67, 83] width 110 height 11
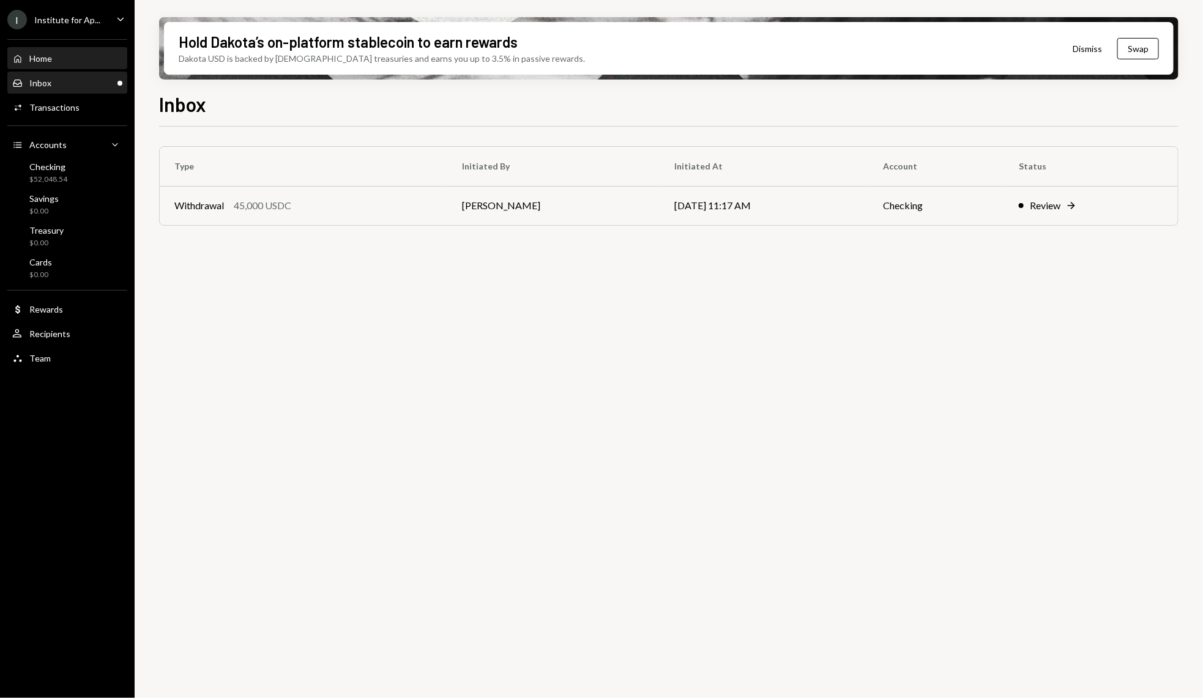
click at [36, 69] on div "Home Home" at bounding box center [67, 58] width 110 height 21
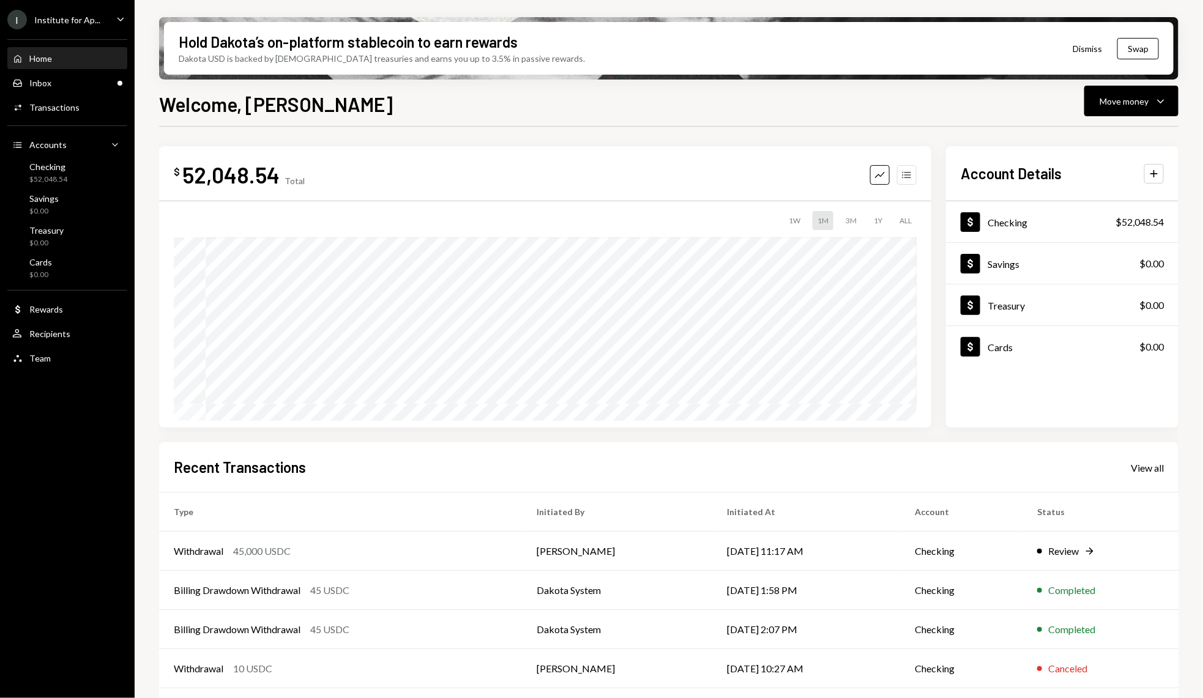
click at [915, 166] on button "Accounts" at bounding box center [907, 175] width 20 height 20
click at [88, 88] on div "Inbox Inbox" at bounding box center [67, 83] width 110 height 21
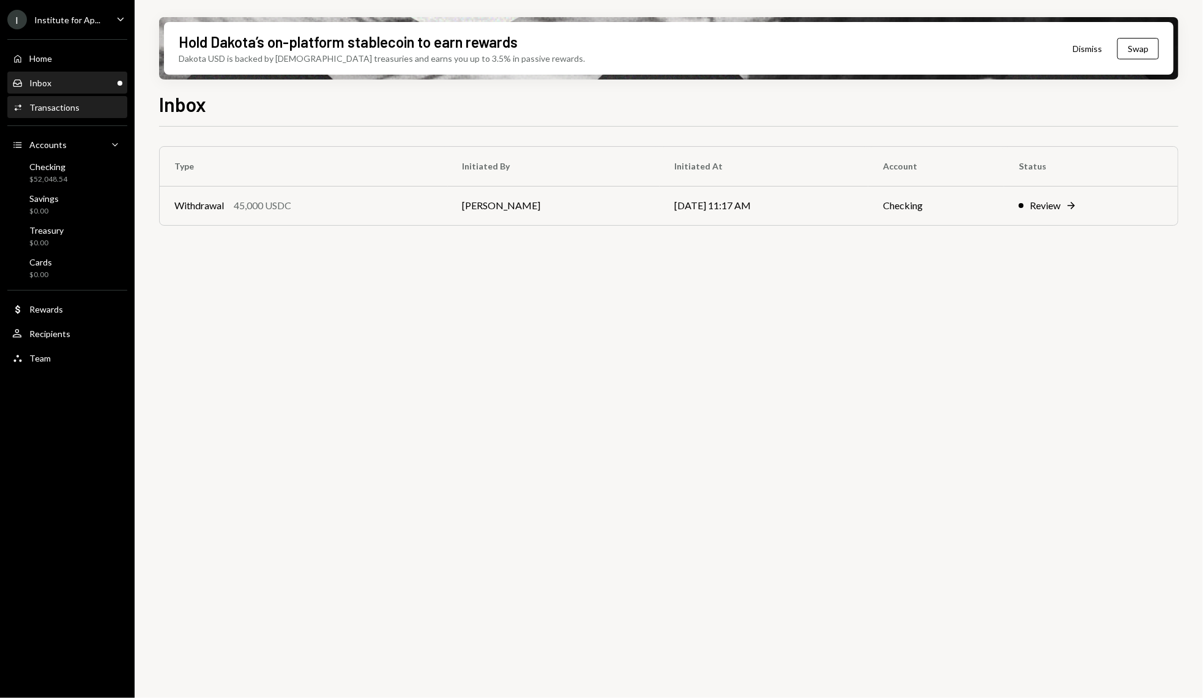
click at [100, 105] on div "Activities Transactions" at bounding box center [67, 107] width 110 height 11
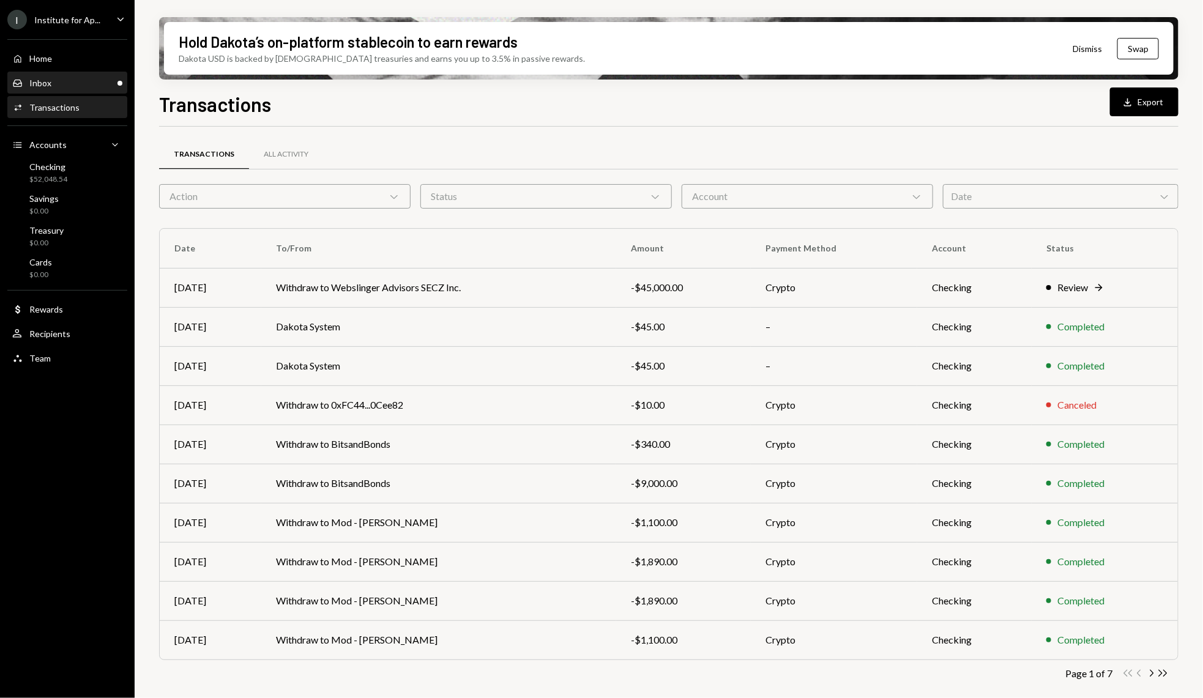
click at [67, 80] on div "Inbox Inbox" at bounding box center [67, 83] width 110 height 11
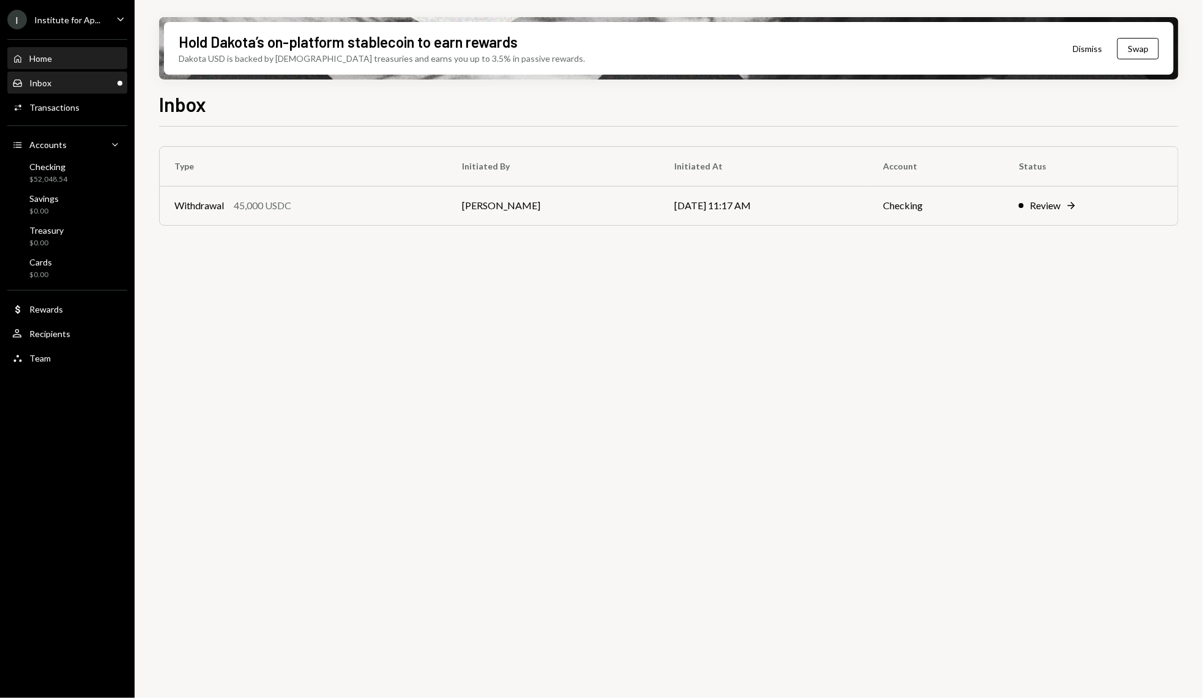
click at [70, 51] on div "Home Home" at bounding box center [67, 58] width 110 height 21
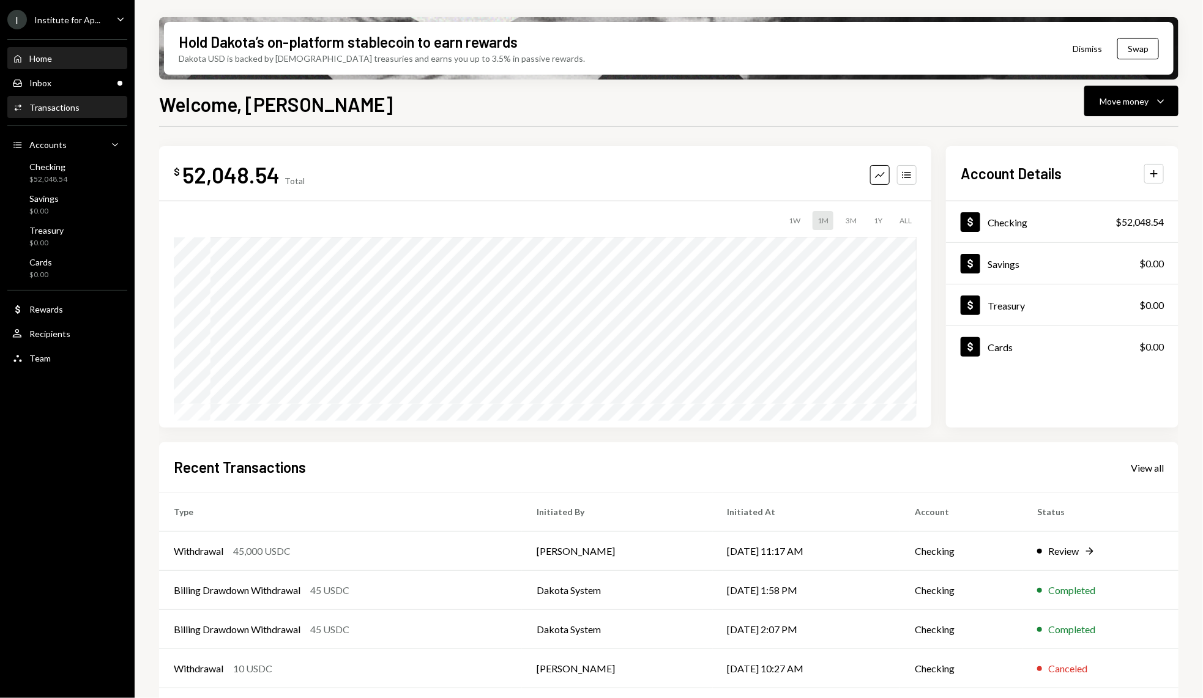
click at [92, 110] on div "Activities Transactions" at bounding box center [67, 107] width 110 height 11
